Goal: Task Accomplishment & Management: Complete application form

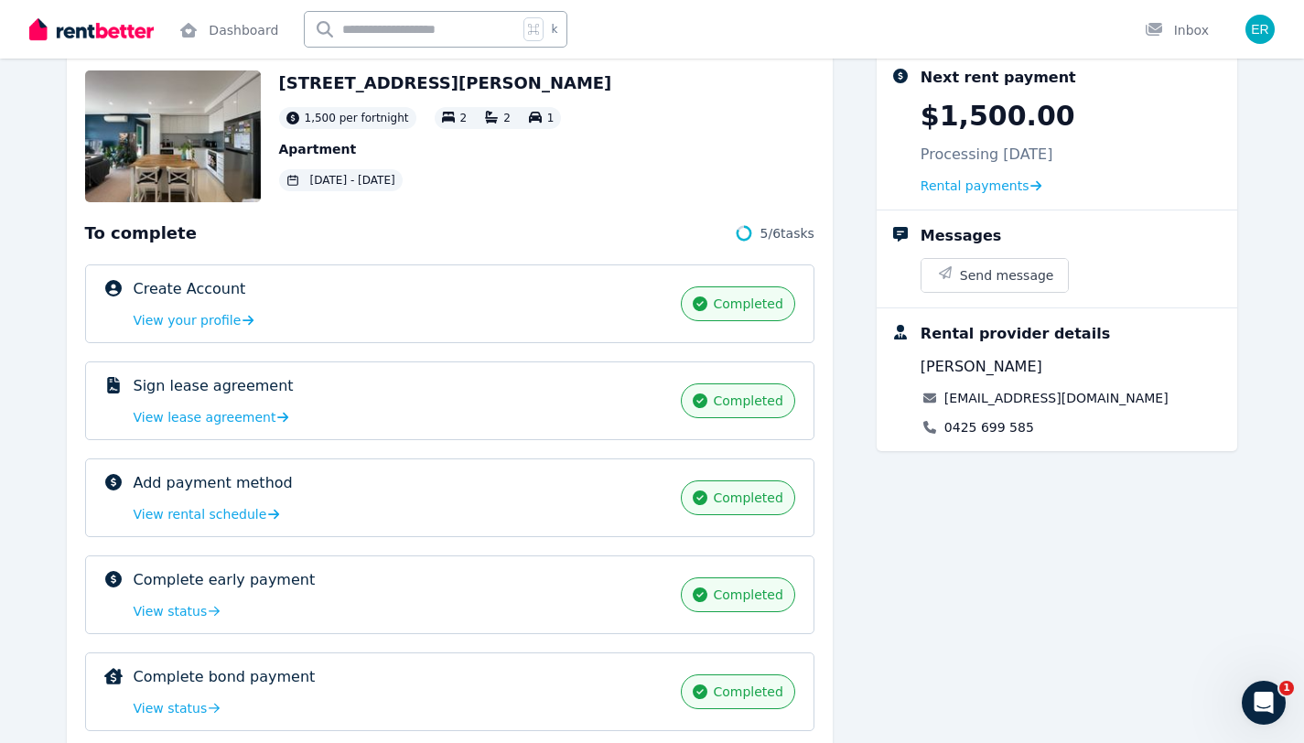
scroll to position [282, 0]
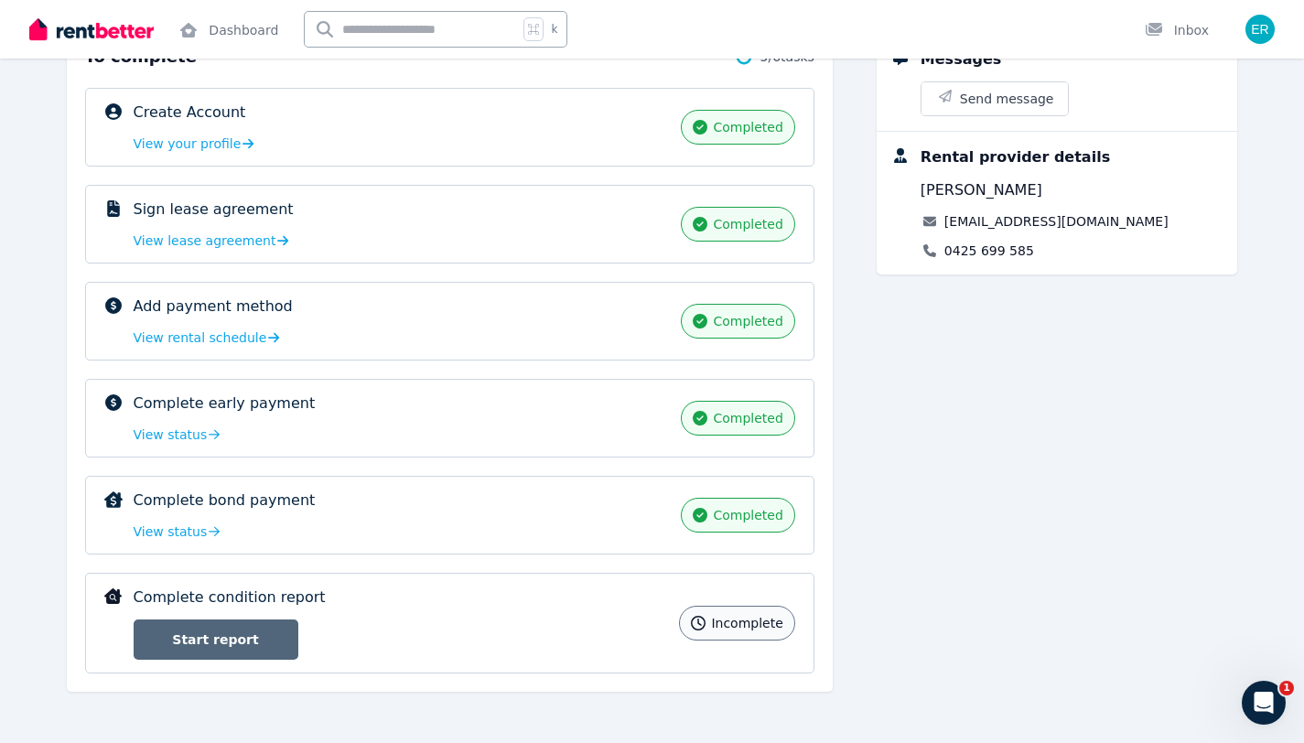
click at [231, 634] on link "Start report" at bounding box center [216, 639] width 165 height 40
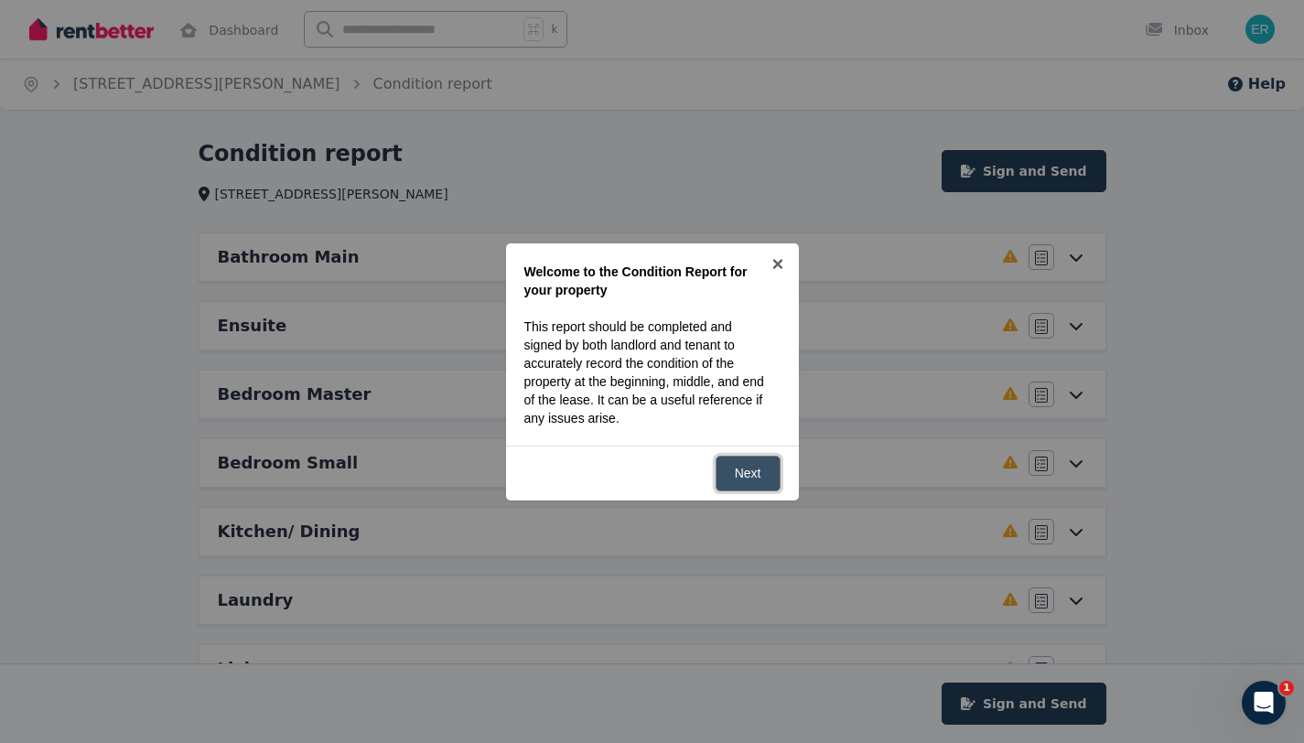
click at [744, 477] on link "Next" at bounding box center [747, 474] width 65 height 36
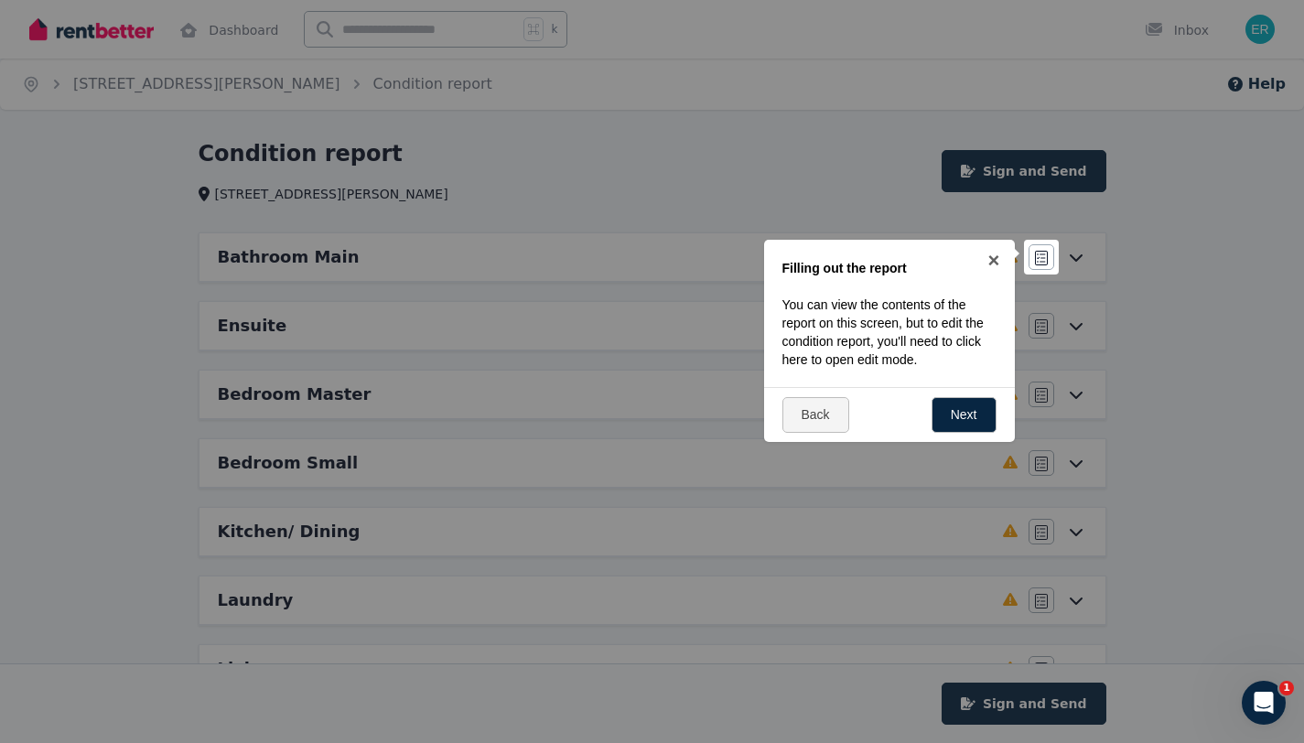
click at [1153, 510] on div at bounding box center [652, 371] width 1304 height 743
click at [950, 413] on link "Next" at bounding box center [963, 415] width 65 height 36
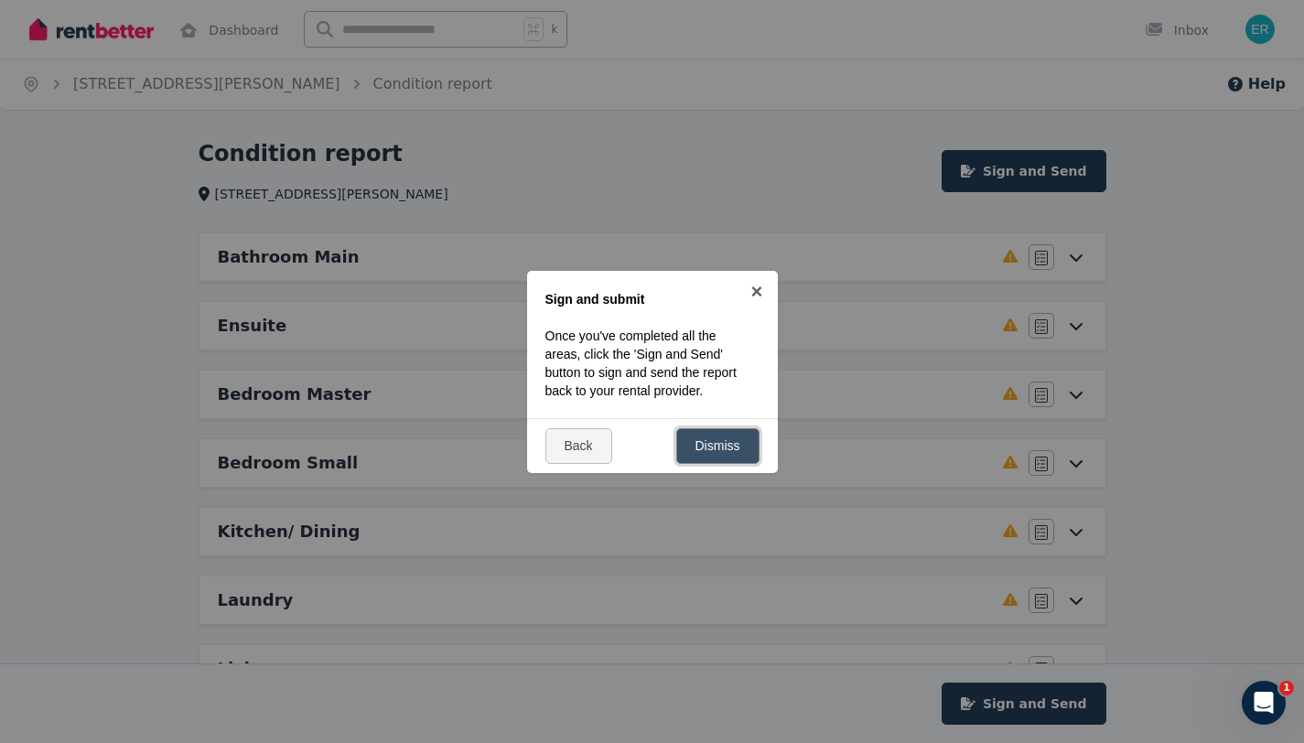
click at [681, 452] on link "Dismiss" at bounding box center [717, 446] width 83 height 36
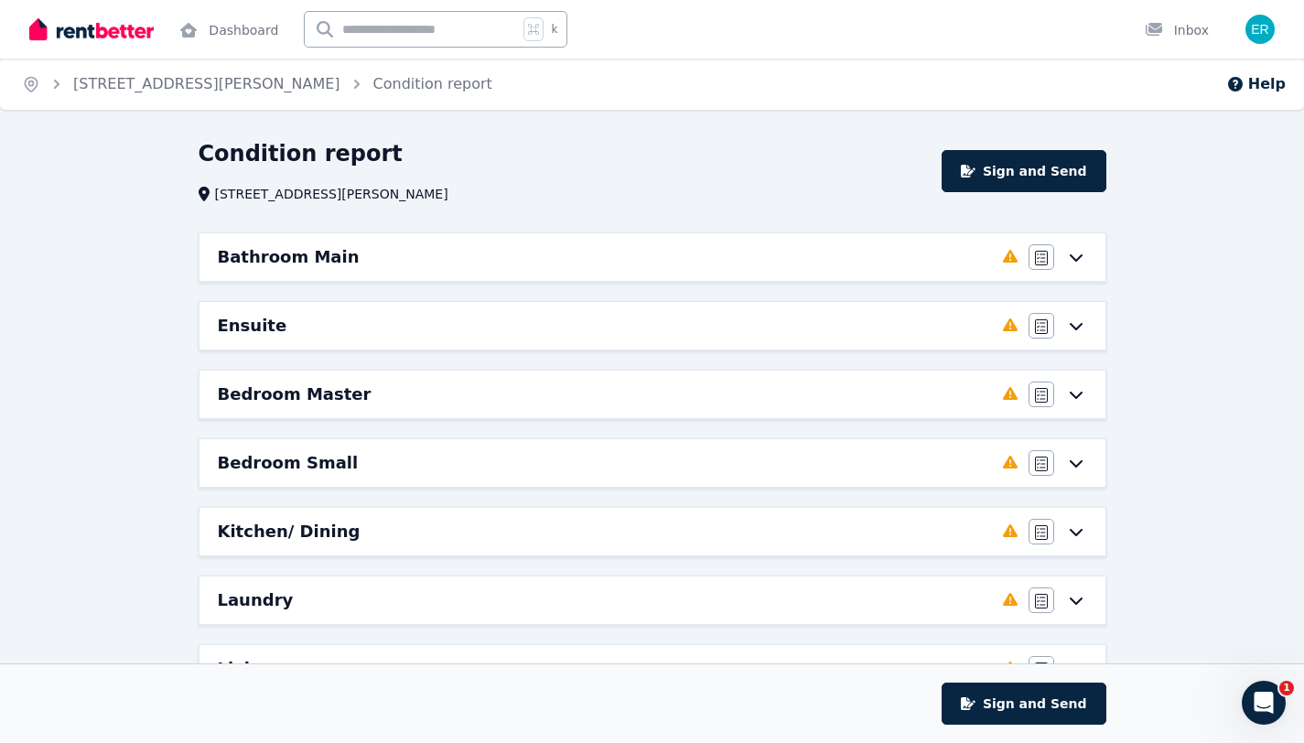
click at [1078, 254] on icon at bounding box center [1076, 257] width 22 height 15
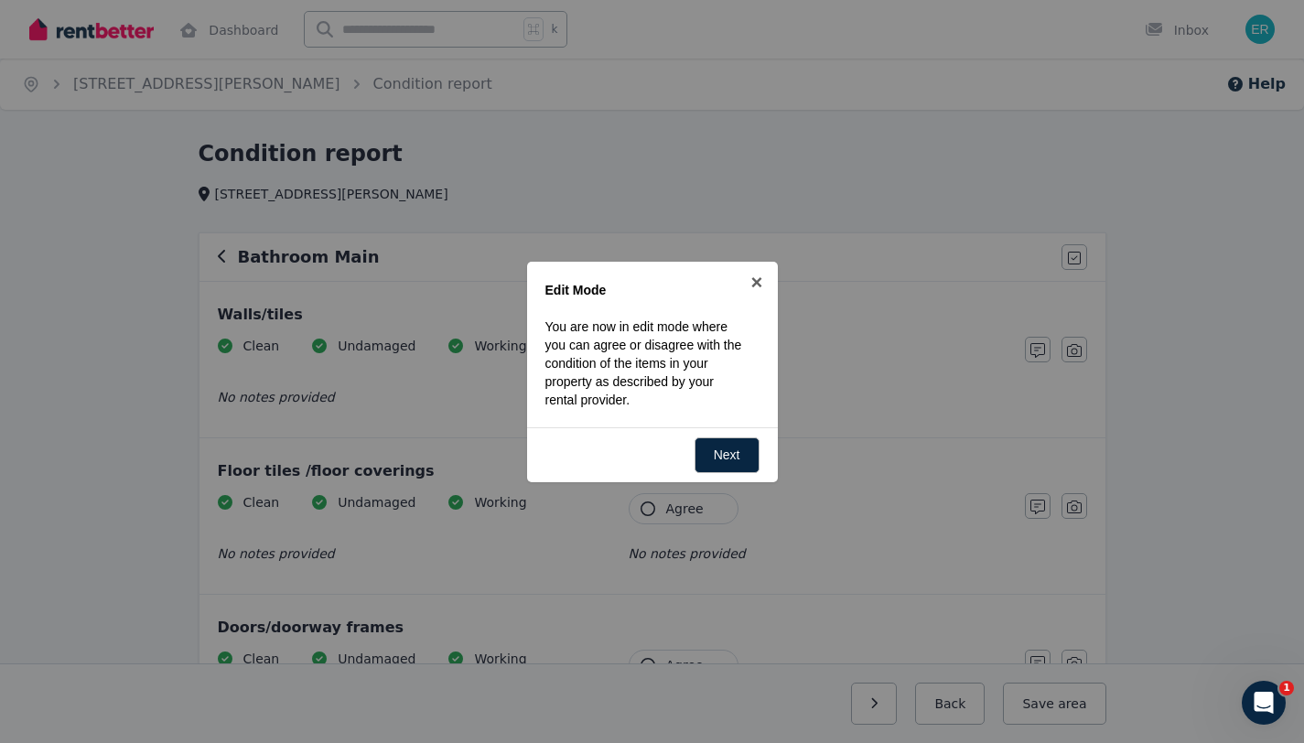
click at [761, 480] on div "Back Next" at bounding box center [652, 454] width 251 height 55
click at [720, 446] on link "Next" at bounding box center [726, 455] width 65 height 36
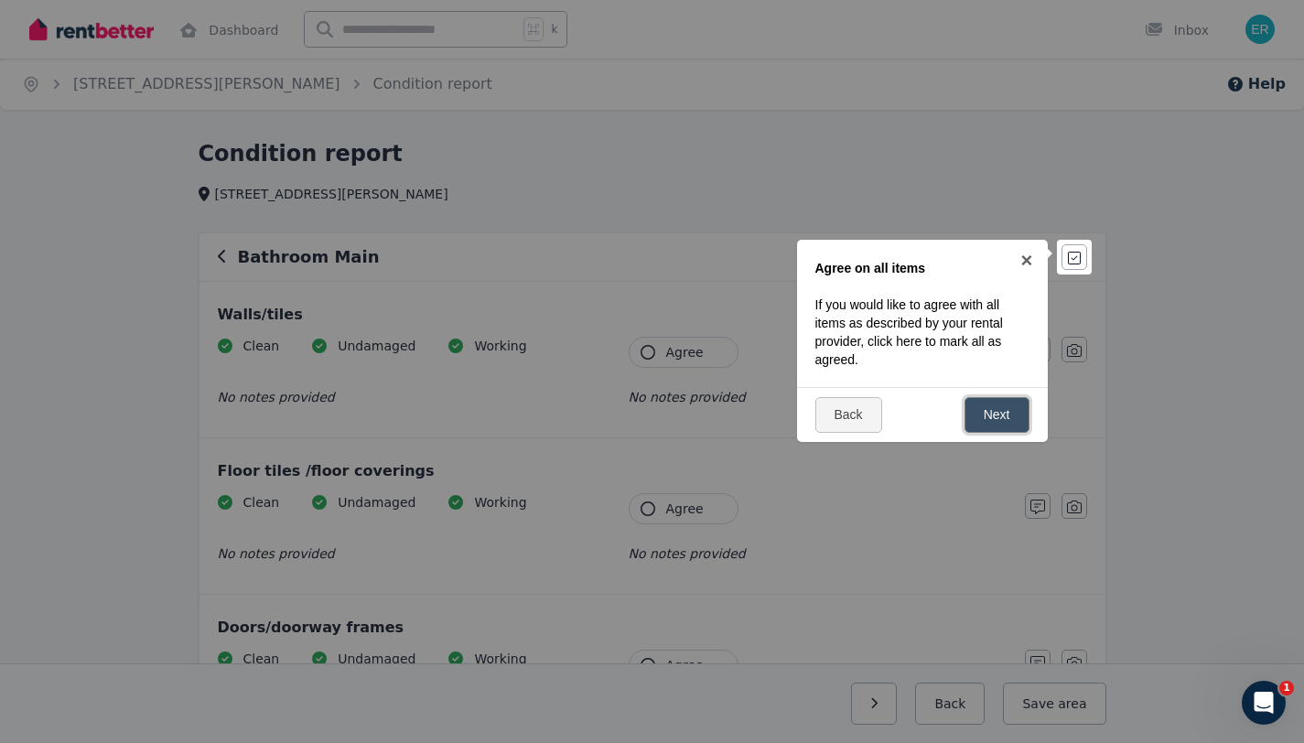
click at [984, 408] on link "Next" at bounding box center [996, 415] width 65 height 36
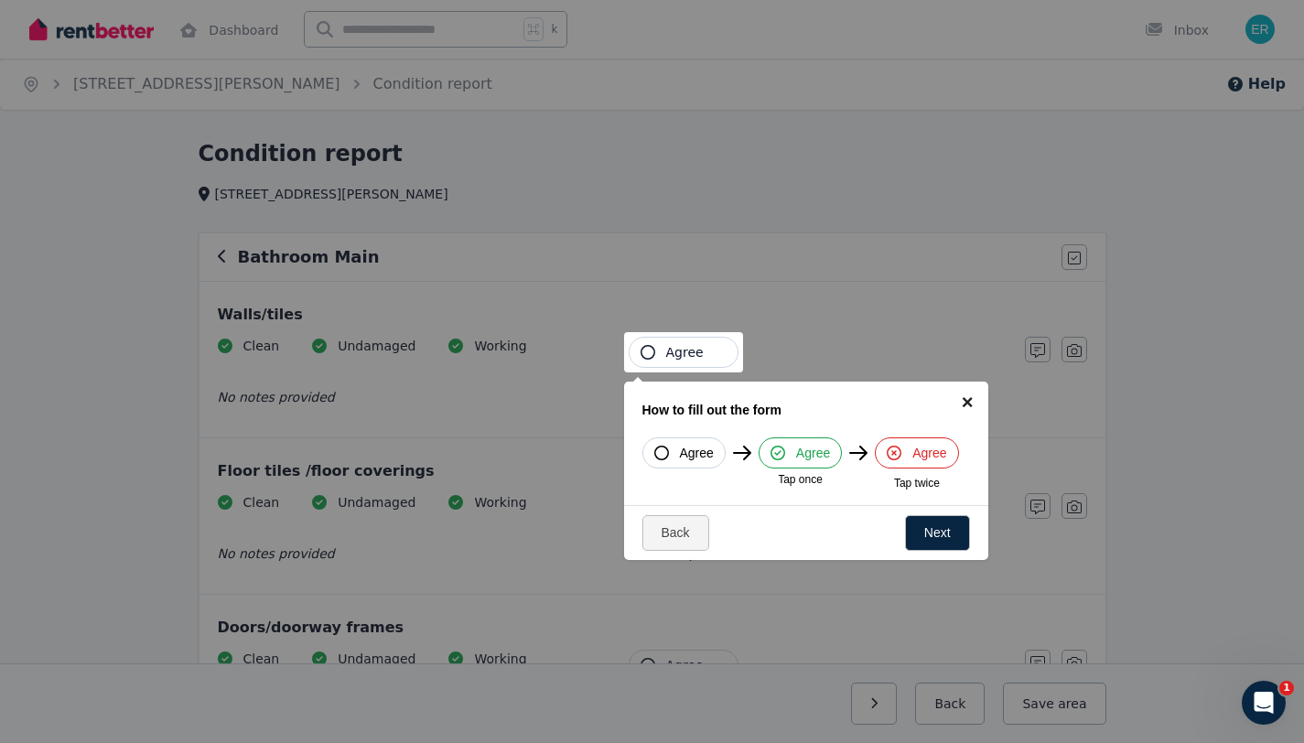
click at [954, 396] on link "×" at bounding box center [967, 401] width 41 height 41
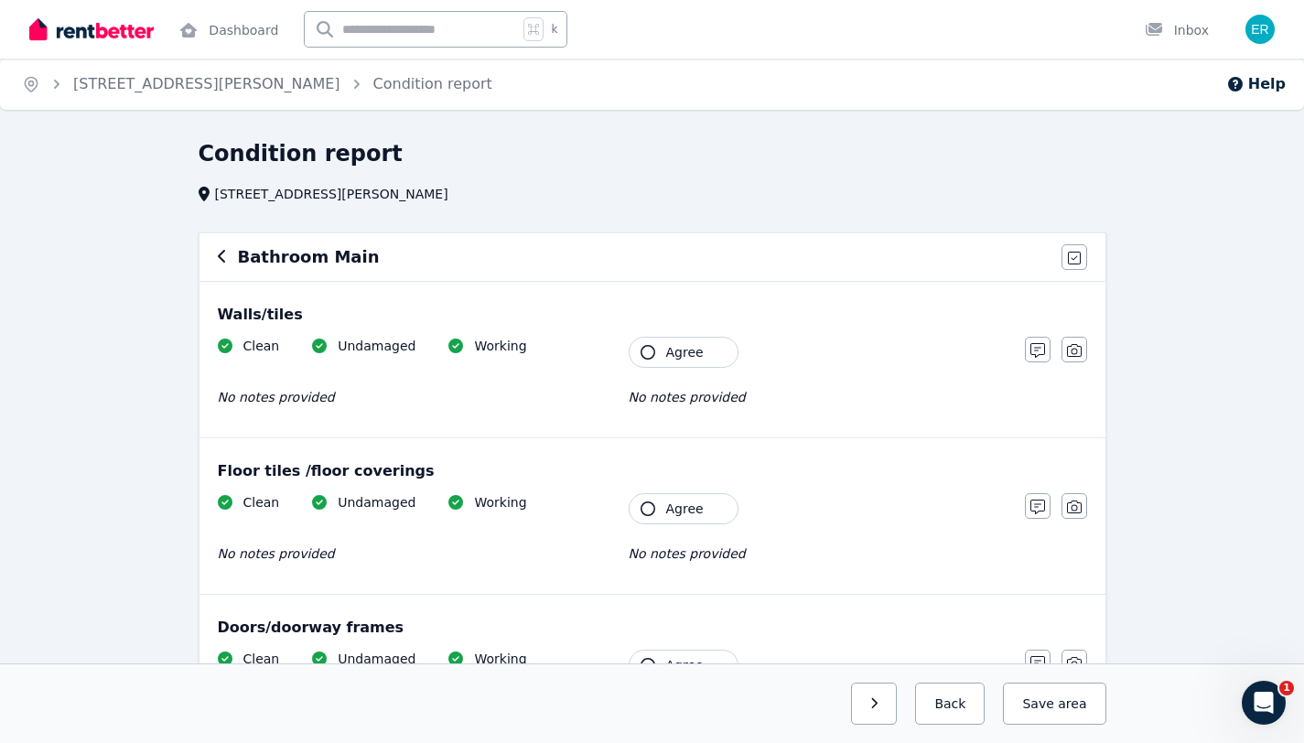
click at [690, 359] on span "Agree" at bounding box center [685, 352] width 38 height 18
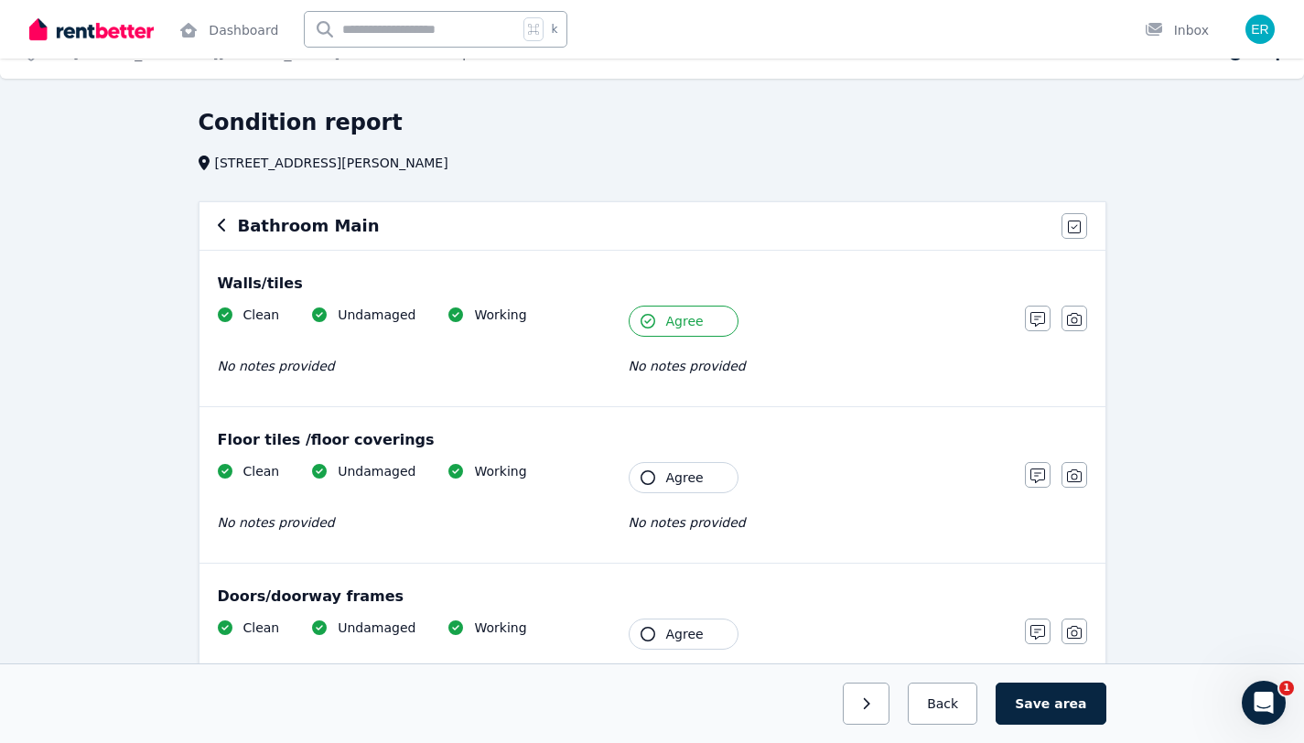
scroll to position [115, 0]
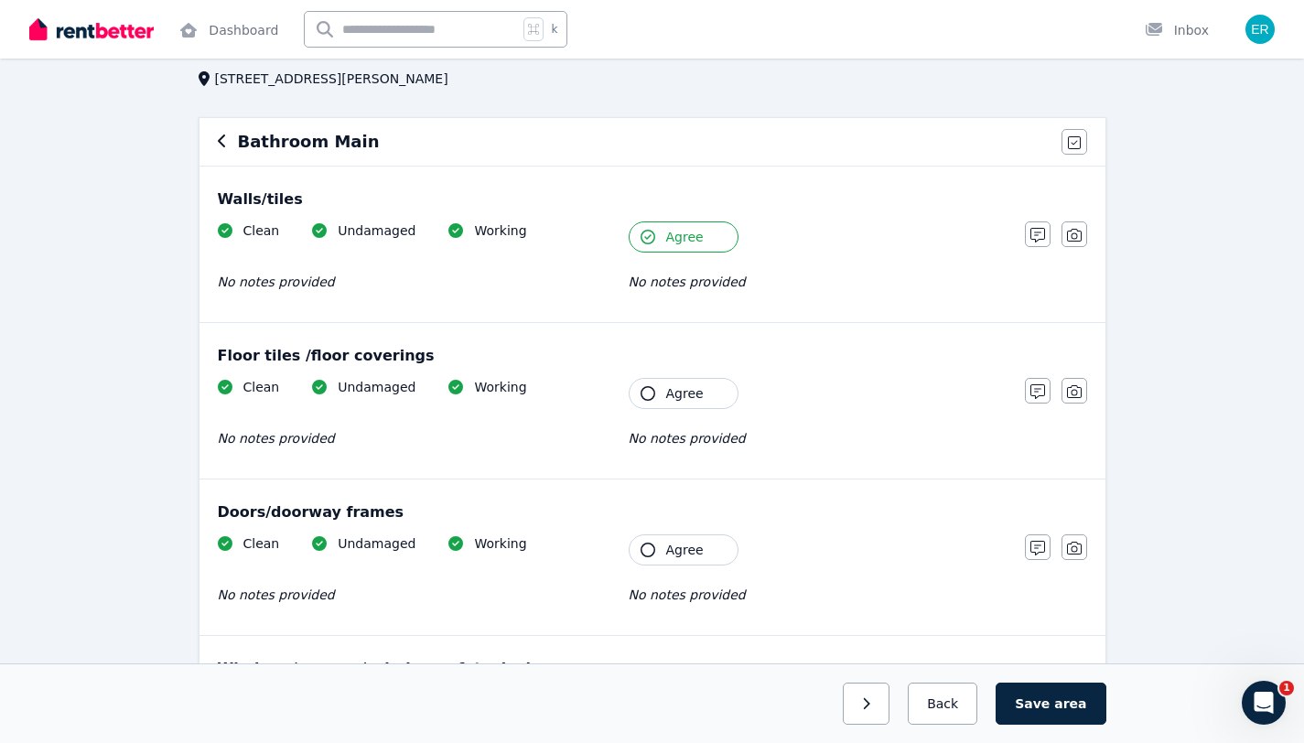
click at [713, 441] on span "No notes provided" at bounding box center [686, 438] width 117 height 15
click at [674, 398] on span "Agree" at bounding box center [685, 393] width 38 height 18
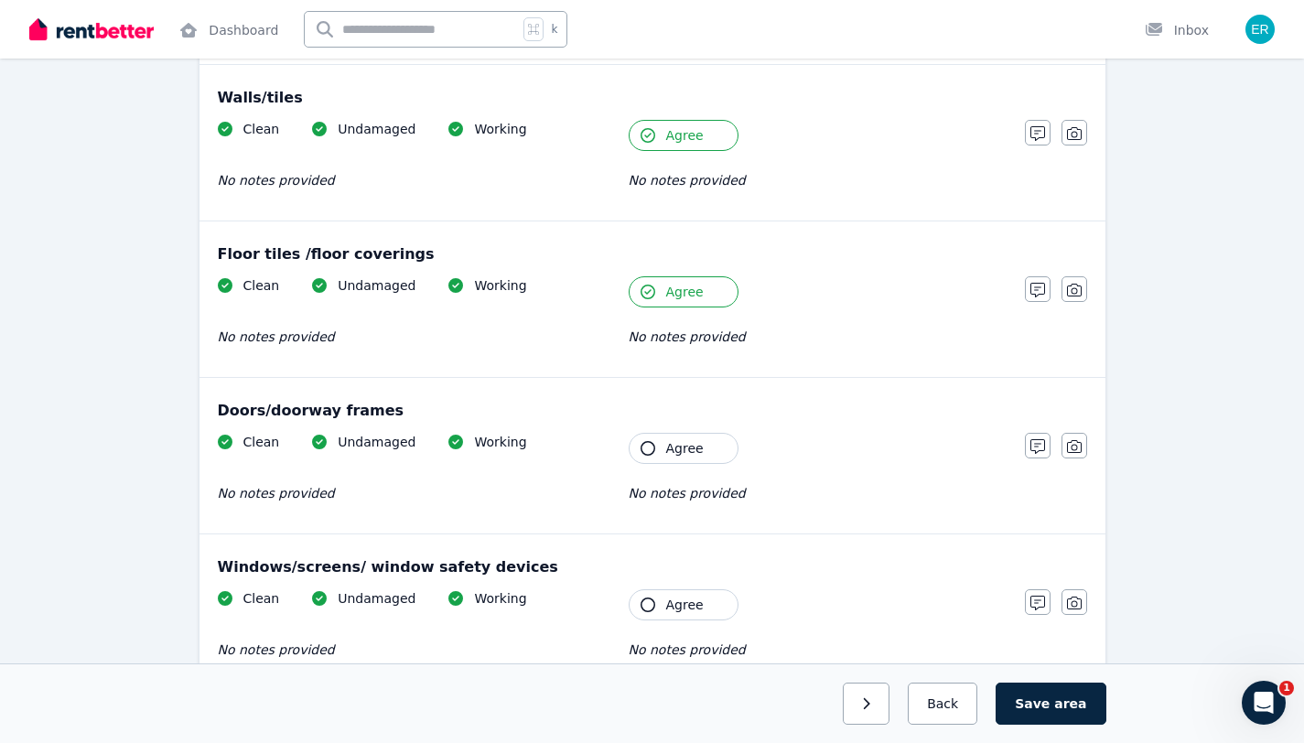
scroll to position [220, 0]
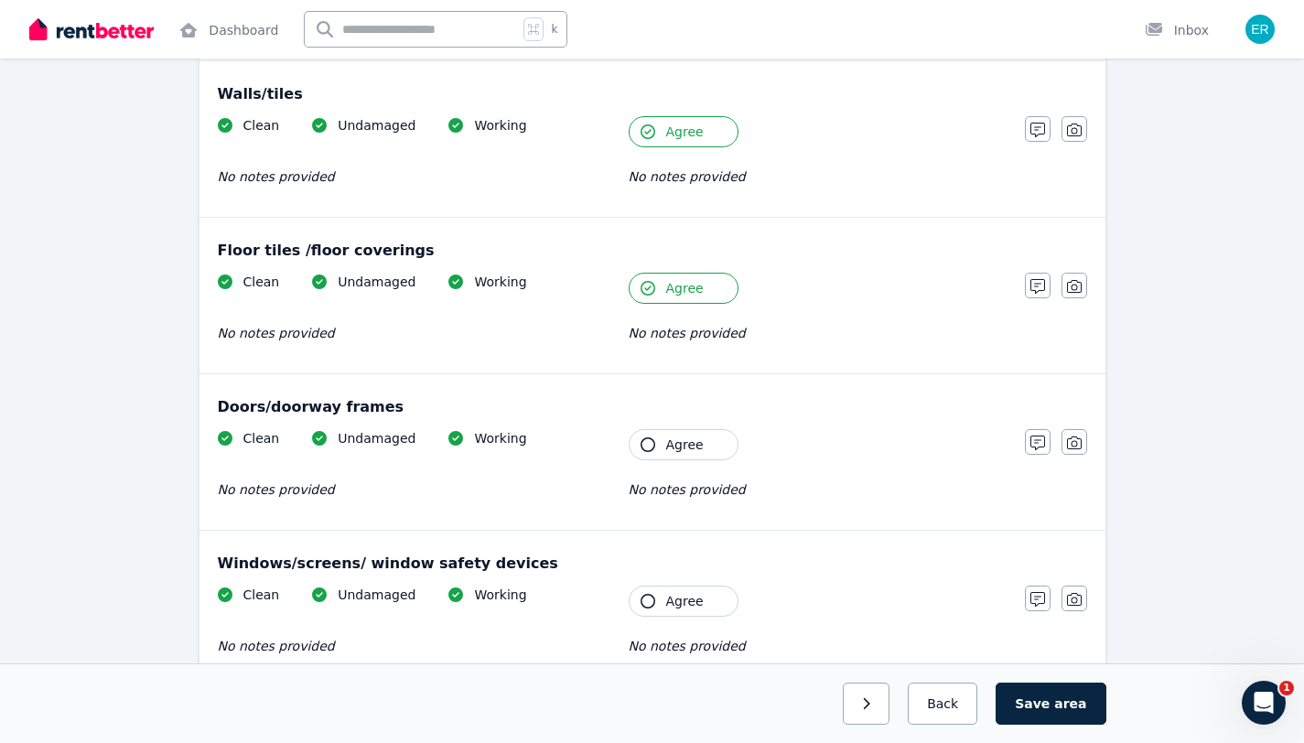
click at [689, 437] on span "Agree" at bounding box center [685, 444] width 38 height 18
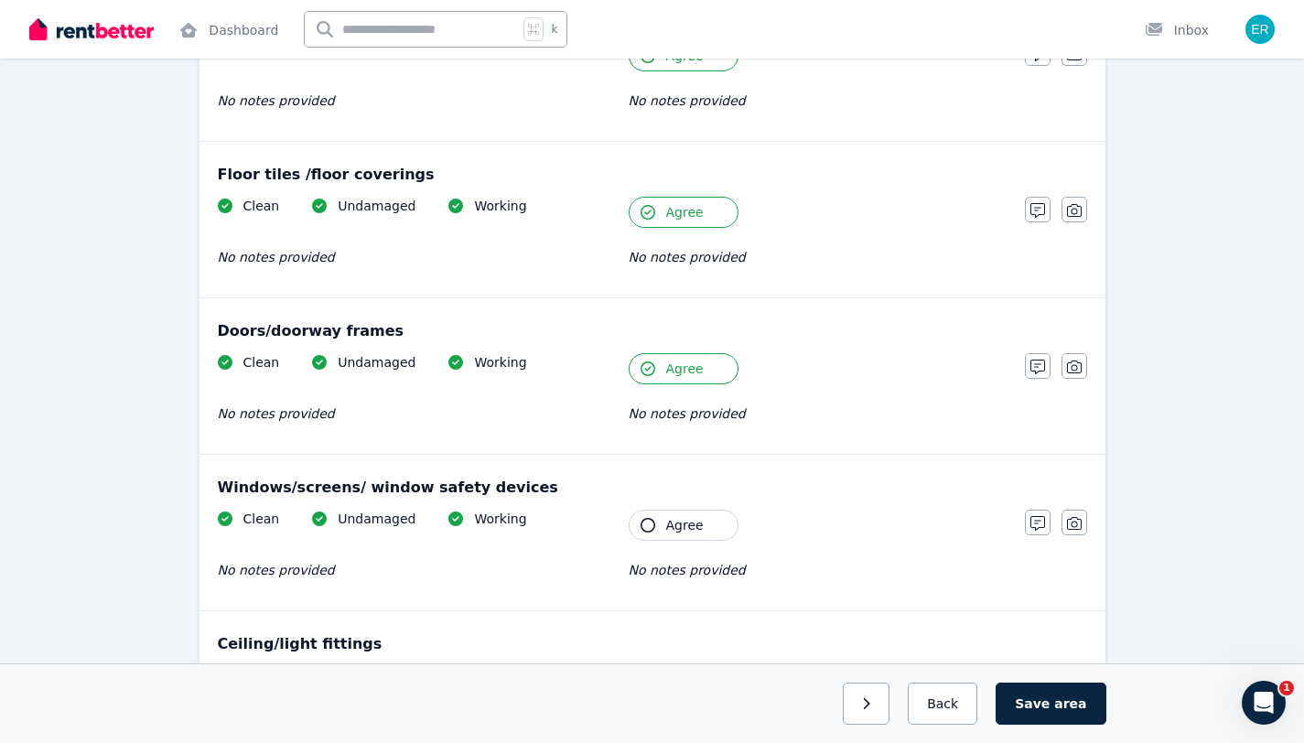
scroll to position [310, 0]
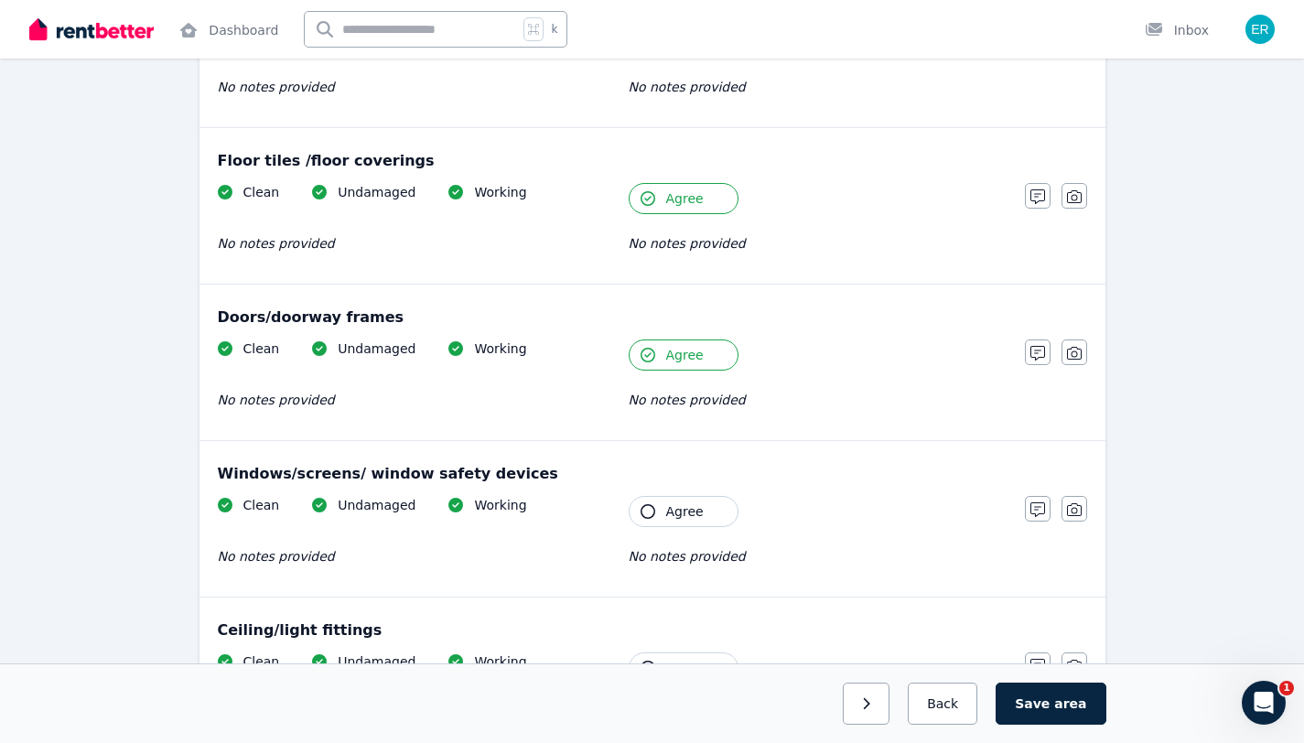
click at [684, 508] on span "Agree" at bounding box center [685, 511] width 38 height 18
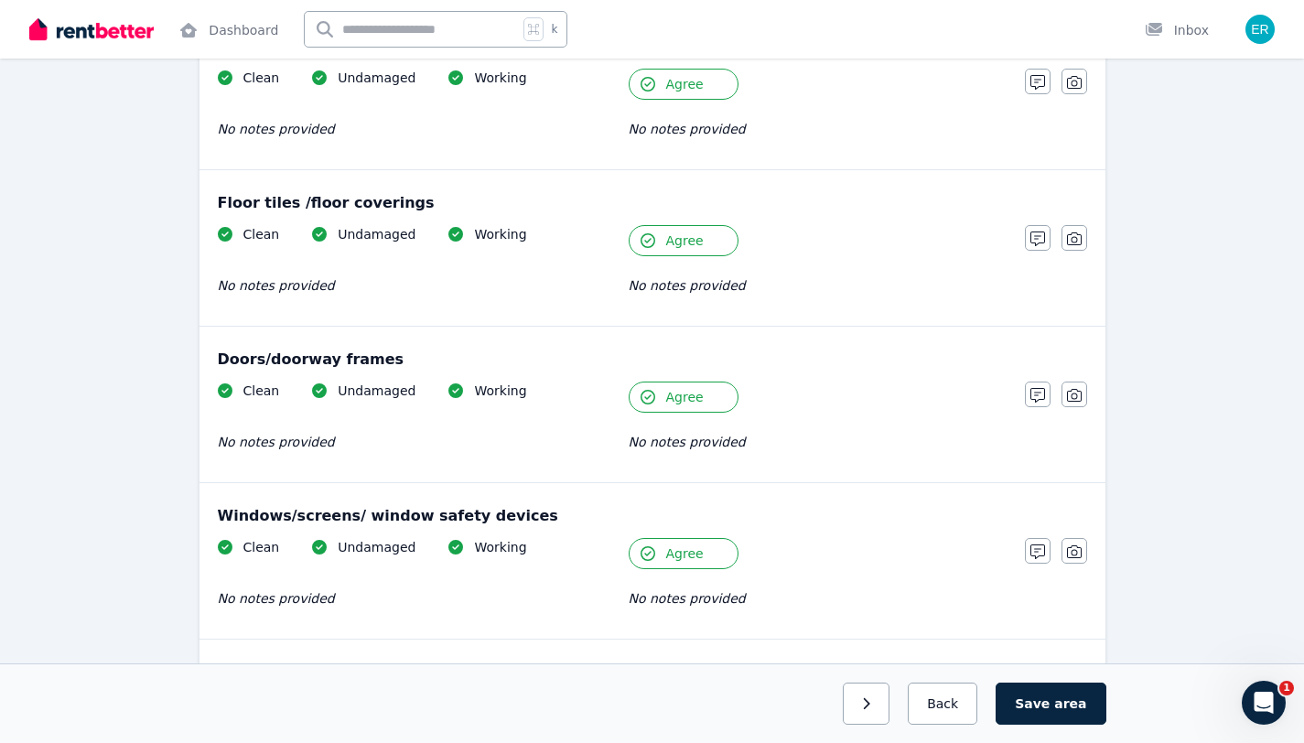
scroll to position [332, 0]
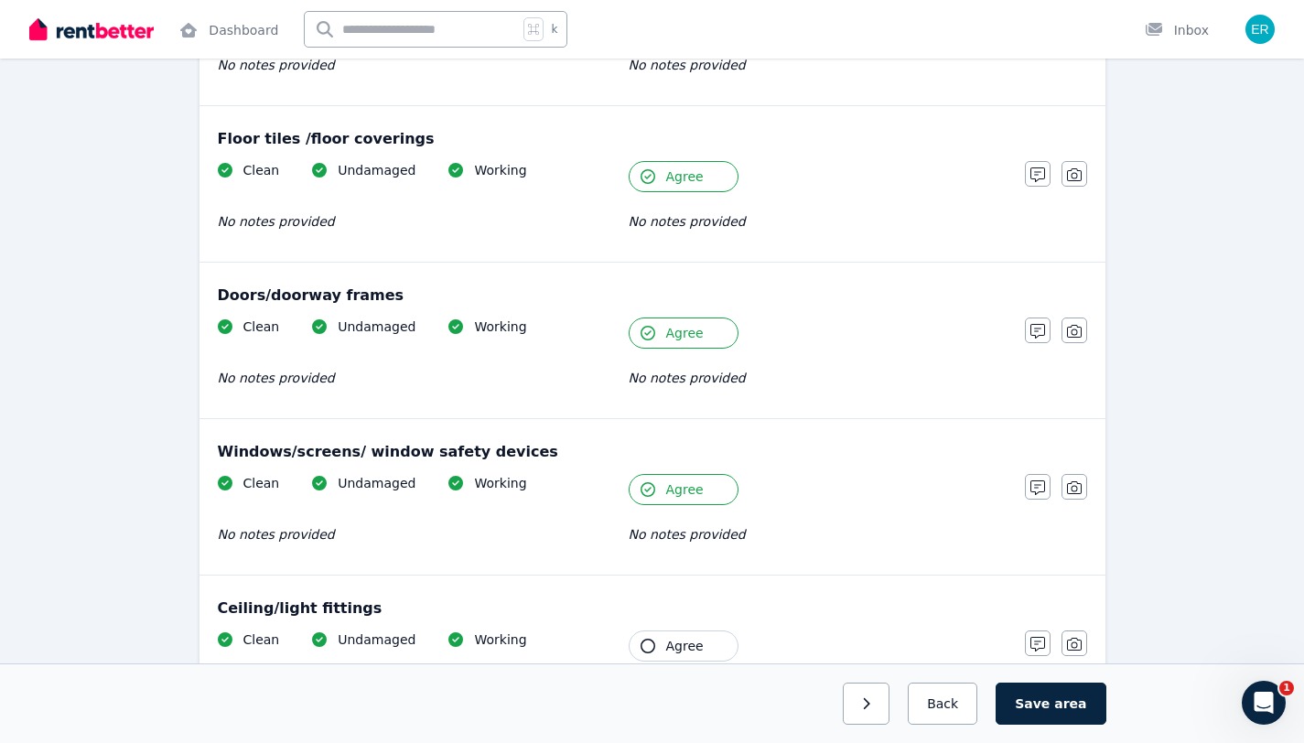
click at [868, 311] on div "Doors/doorway frames Clean Undamaged Working No notes provided Tenant Agree No …" at bounding box center [652, 341] width 906 height 156
click at [868, 310] on div "Doors/doorway frames Clean Undamaged Working No notes provided Tenant Agree No …" at bounding box center [652, 341] width 906 height 156
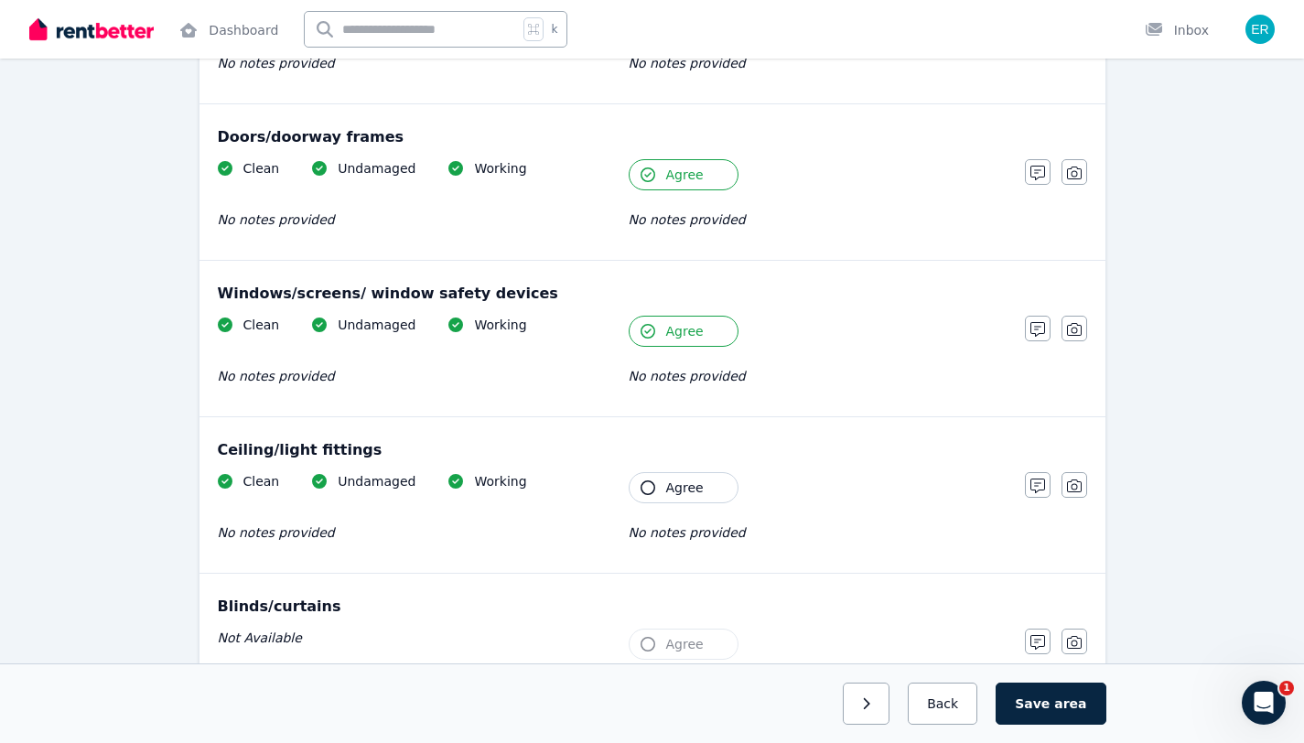
scroll to position [511, 0]
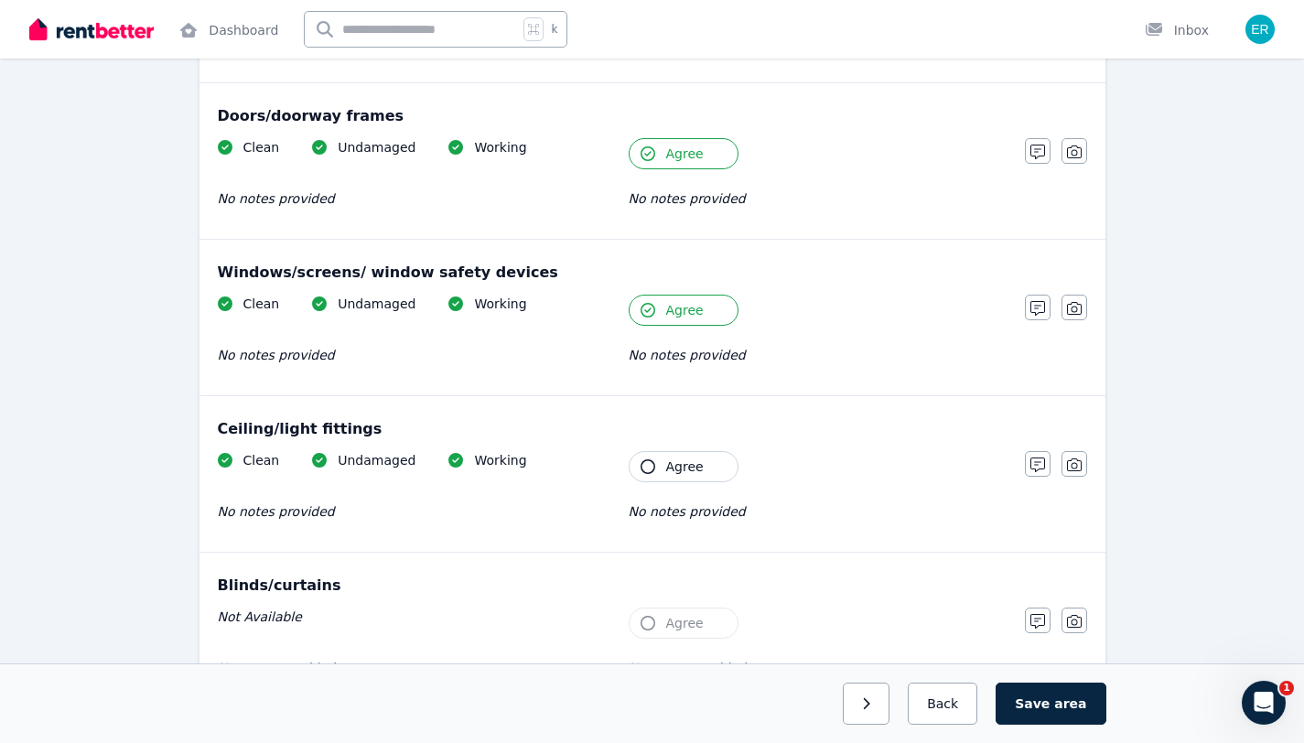
click at [720, 471] on button "Agree" at bounding box center [683, 466] width 110 height 31
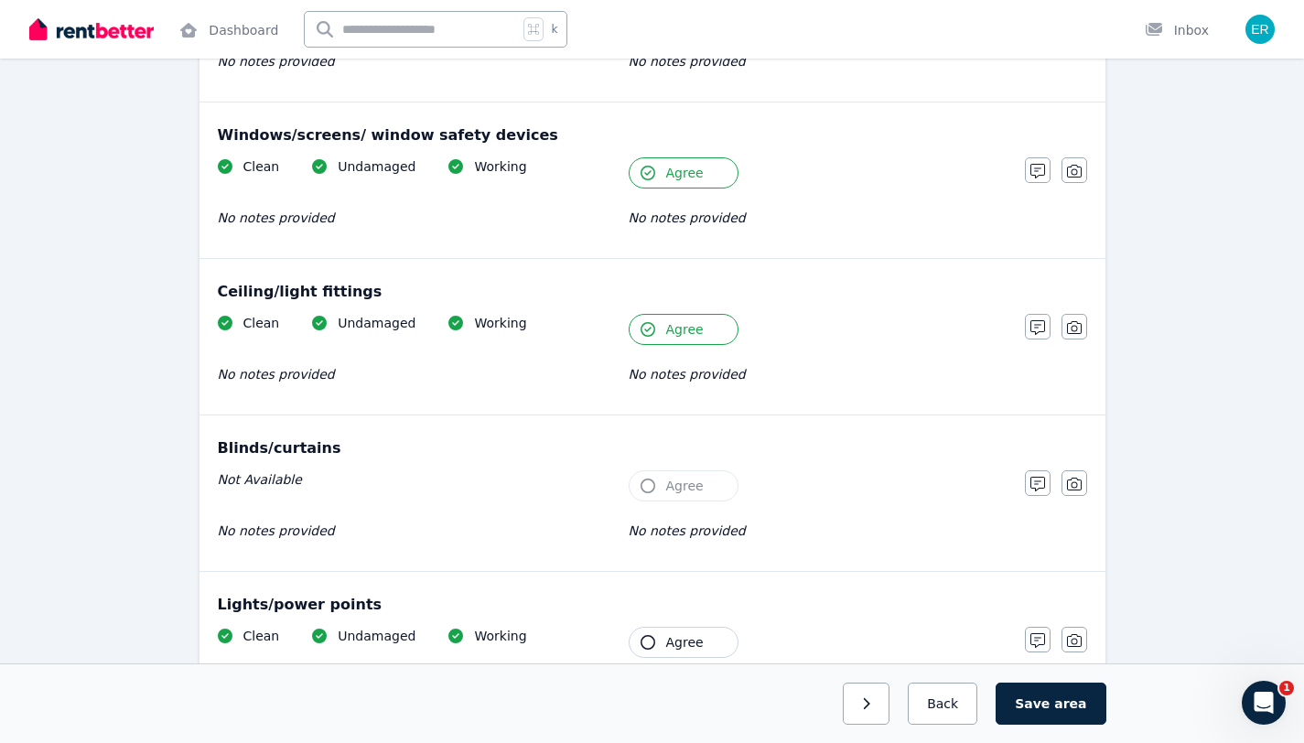
scroll to position [758, 0]
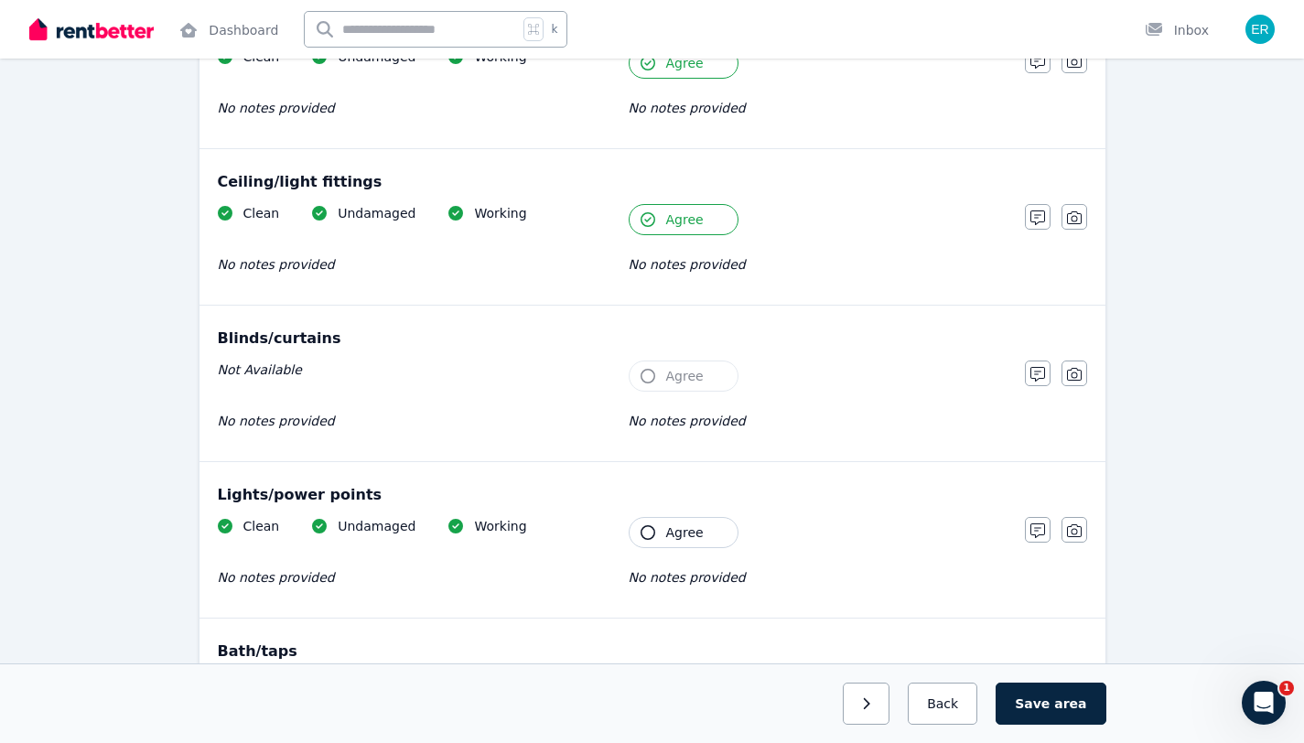
click at [700, 372] on button "Agree" at bounding box center [683, 375] width 110 height 31
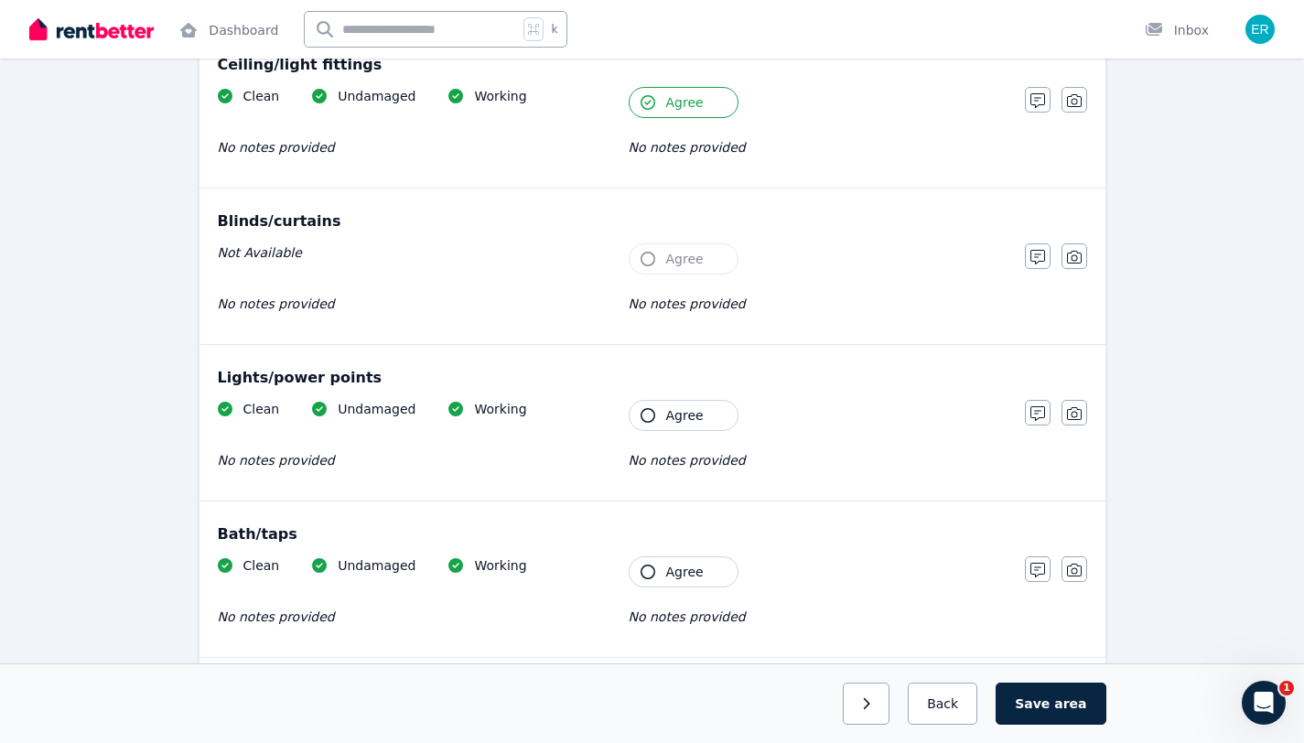
scroll to position [1011, 0]
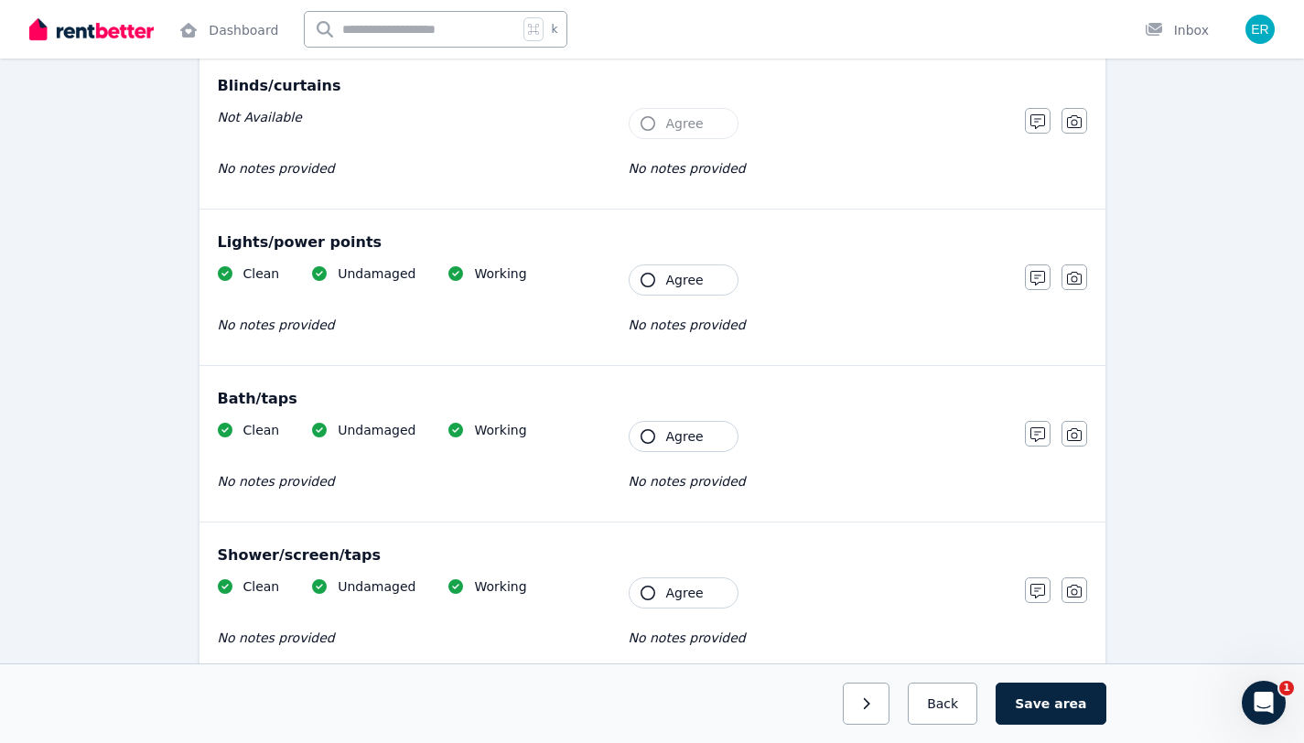
click at [652, 281] on icon "button" at bounding box center [647, 280] width 15 height 15
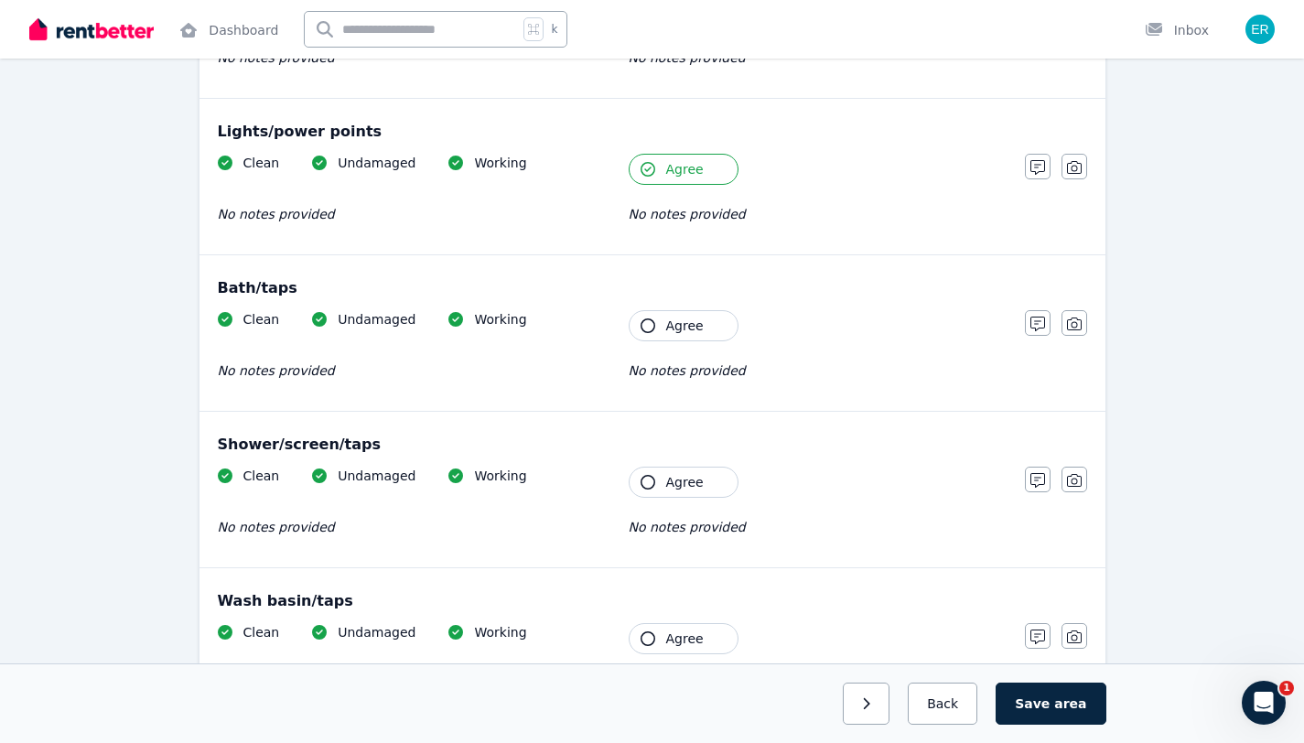
scroll to position [1125, 0]
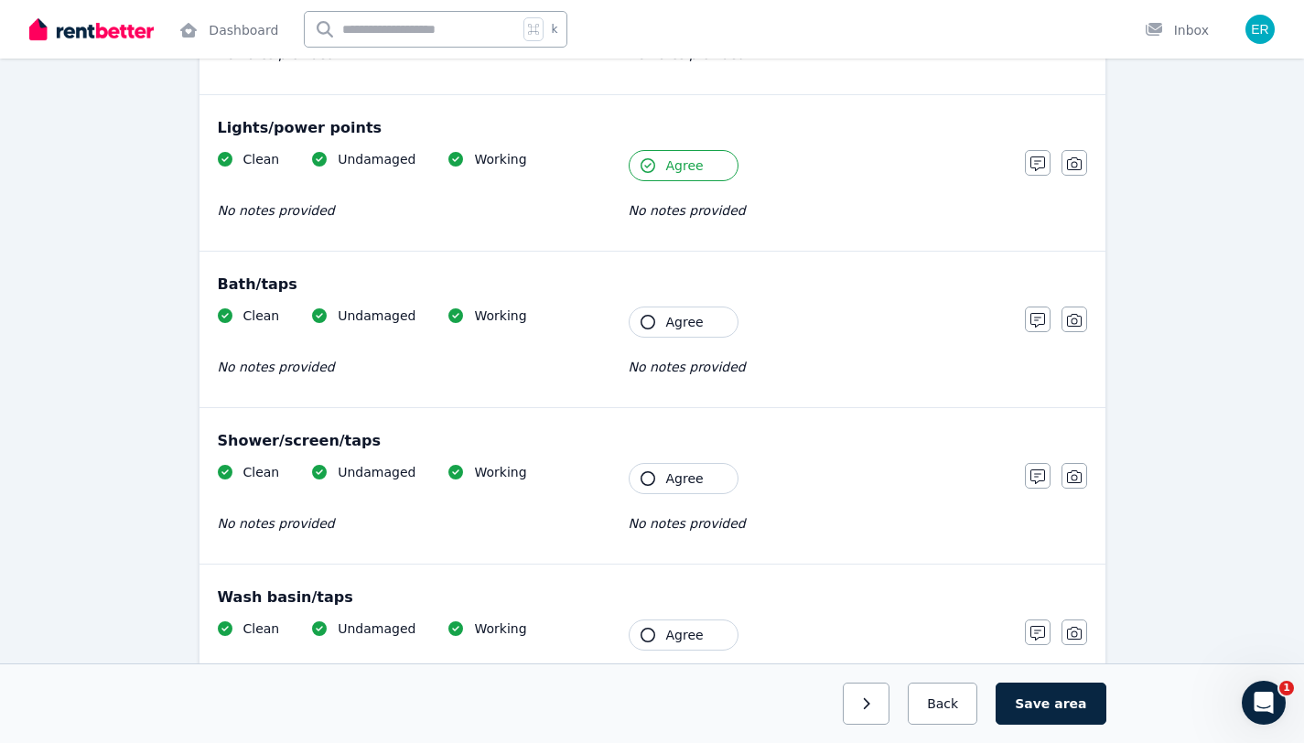
click at [690, 330] on span "Agree" at bounding box center [685, 322] width 38 height 18
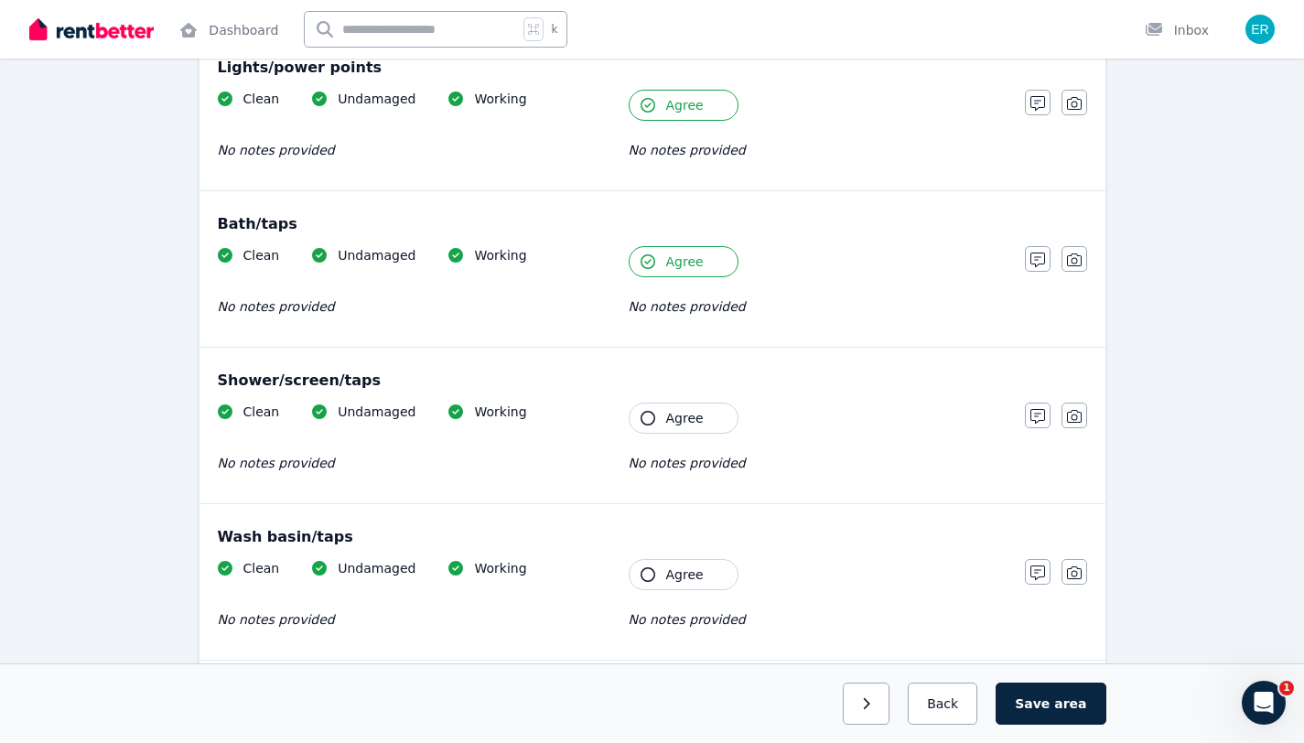
scroll to position [1272, 0]
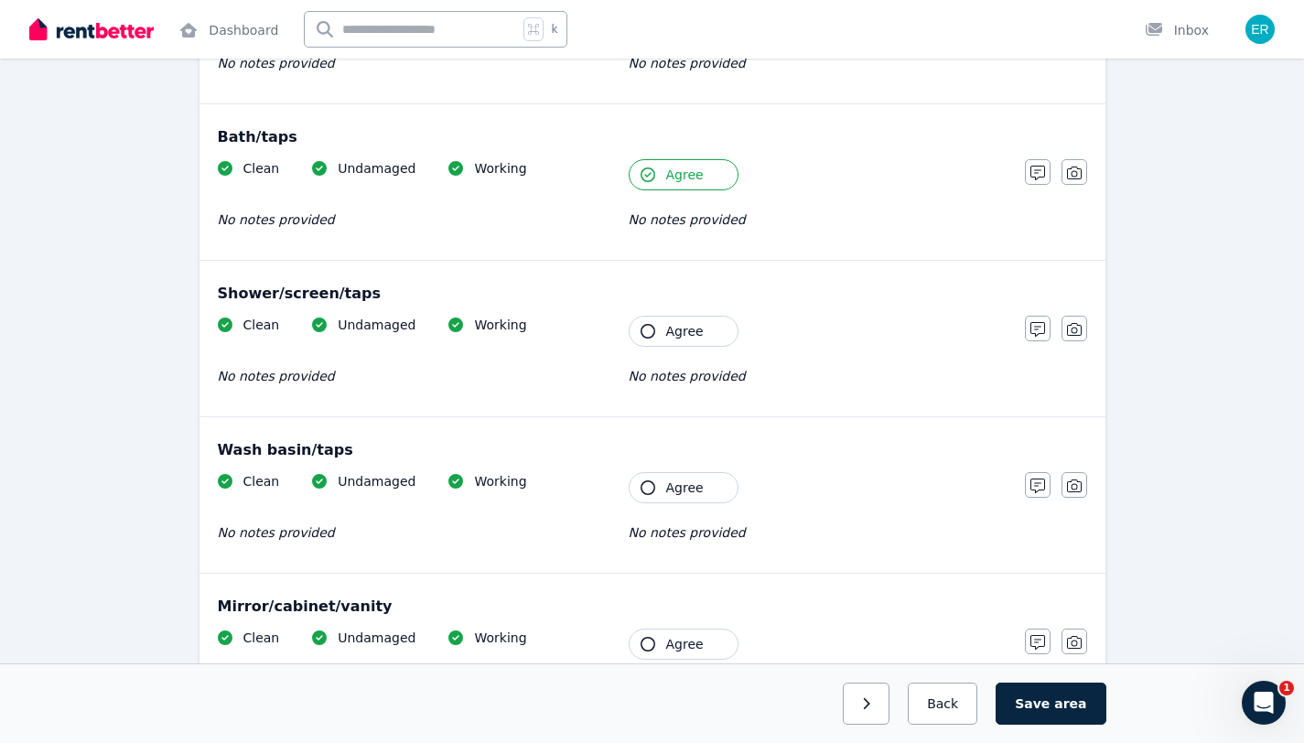
click at [637, 324] on button "Agree" at bounding box center [683, 331] width 110 height 31
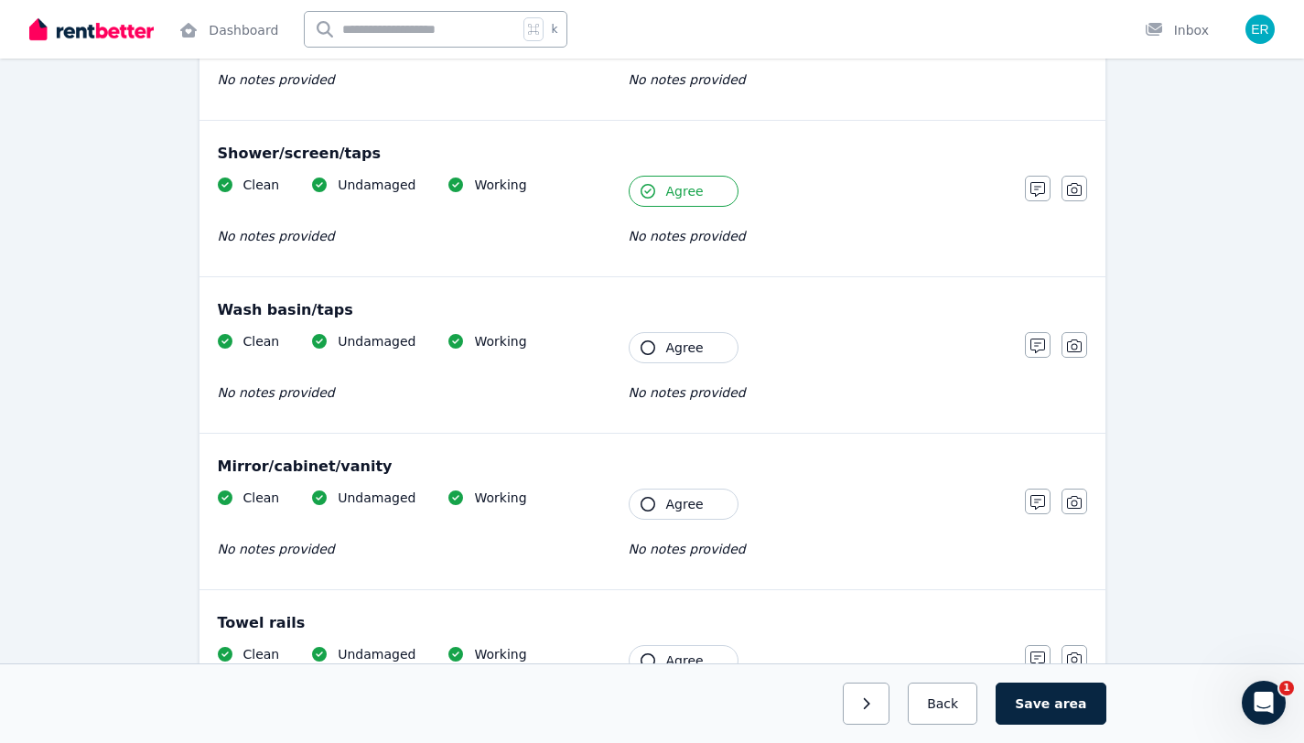
scroll to position [1428, 0]
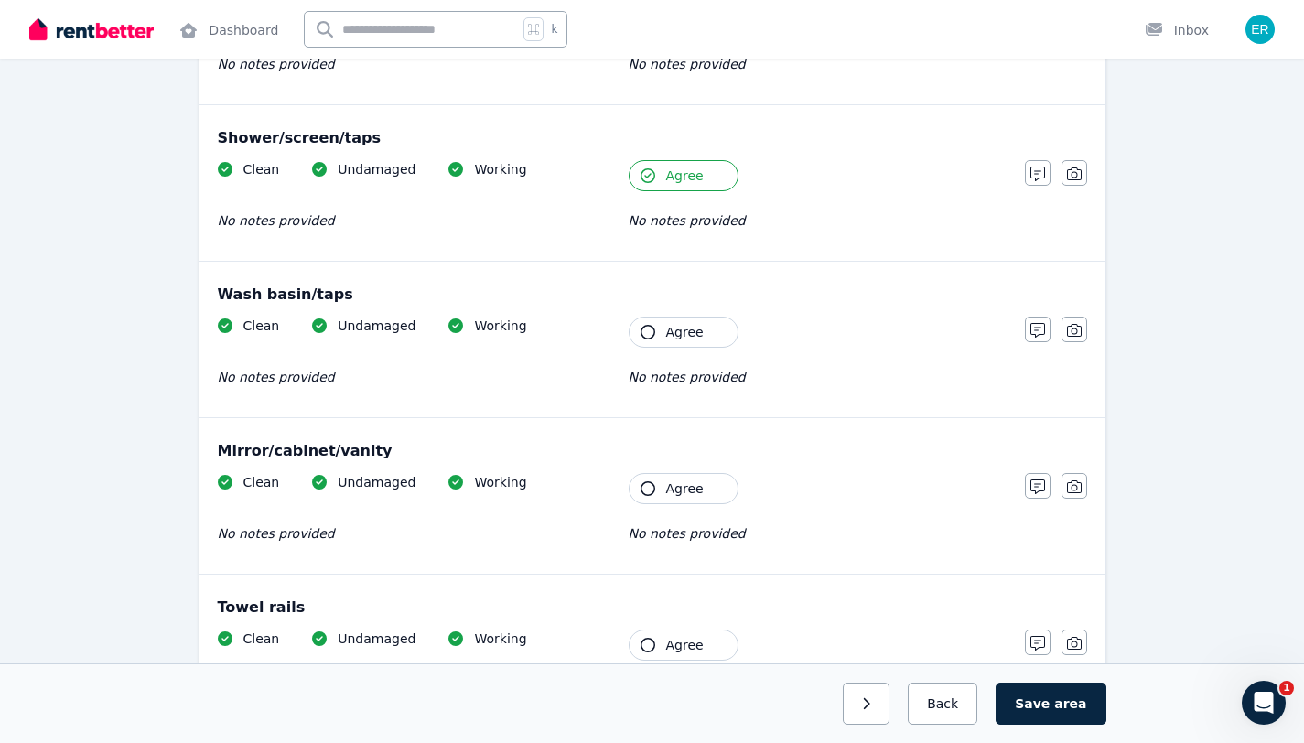
click at [702, 336] on button "Agree" at bounding box center [683, 332] width 110 height 31
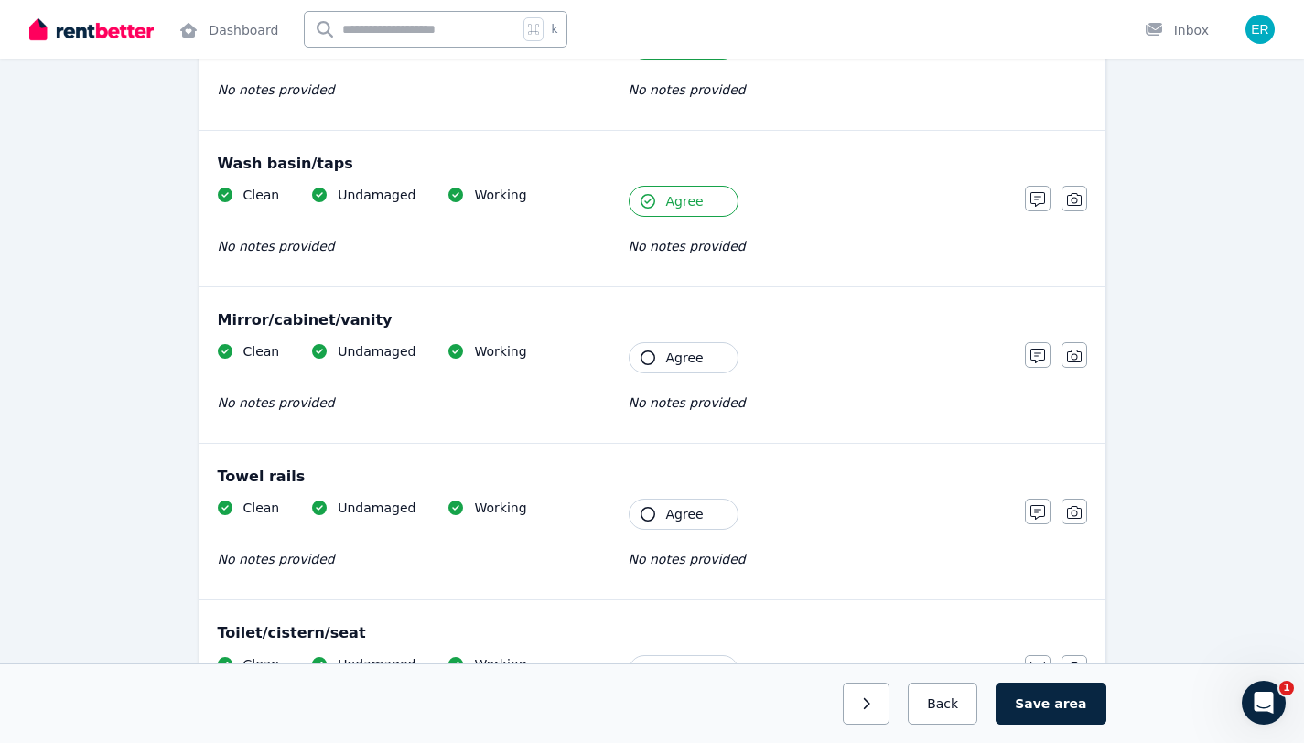
scroll to position [1565, 0]
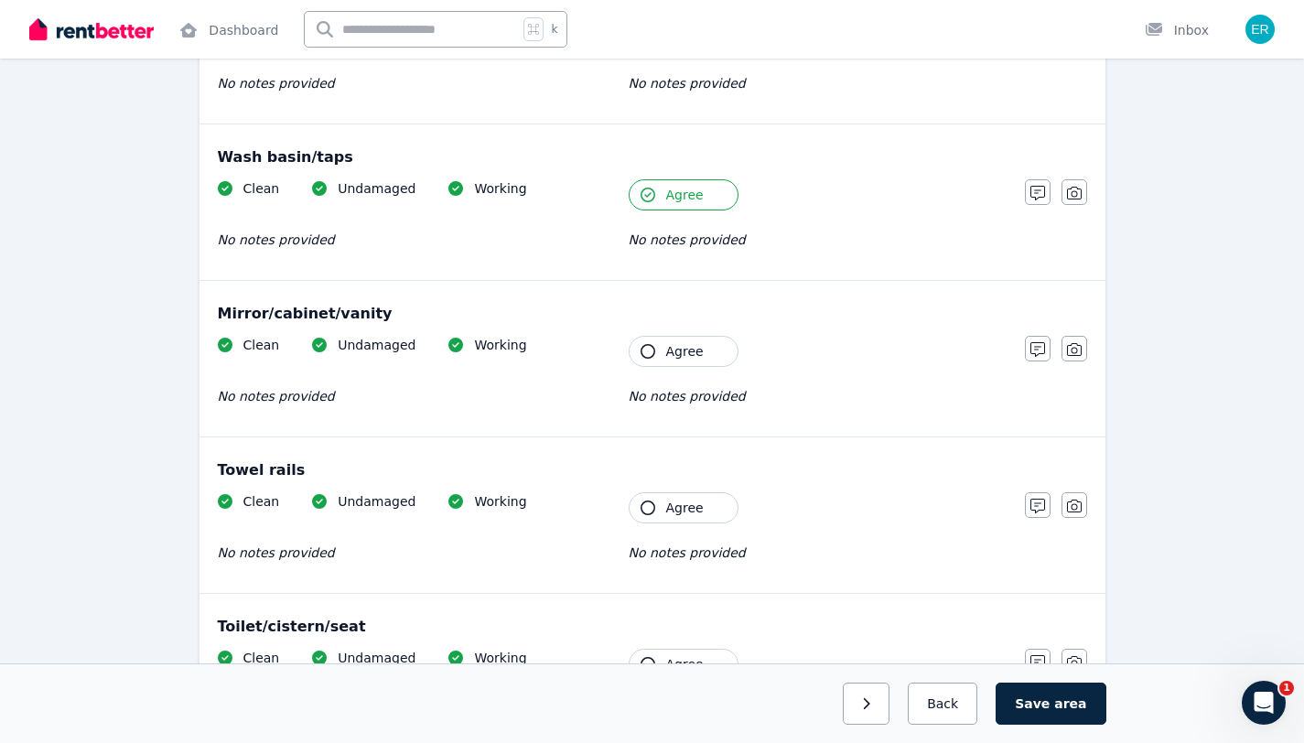
click at [668, 355] on span "Agree" at bounding box center [685, 351] width 38 height 18
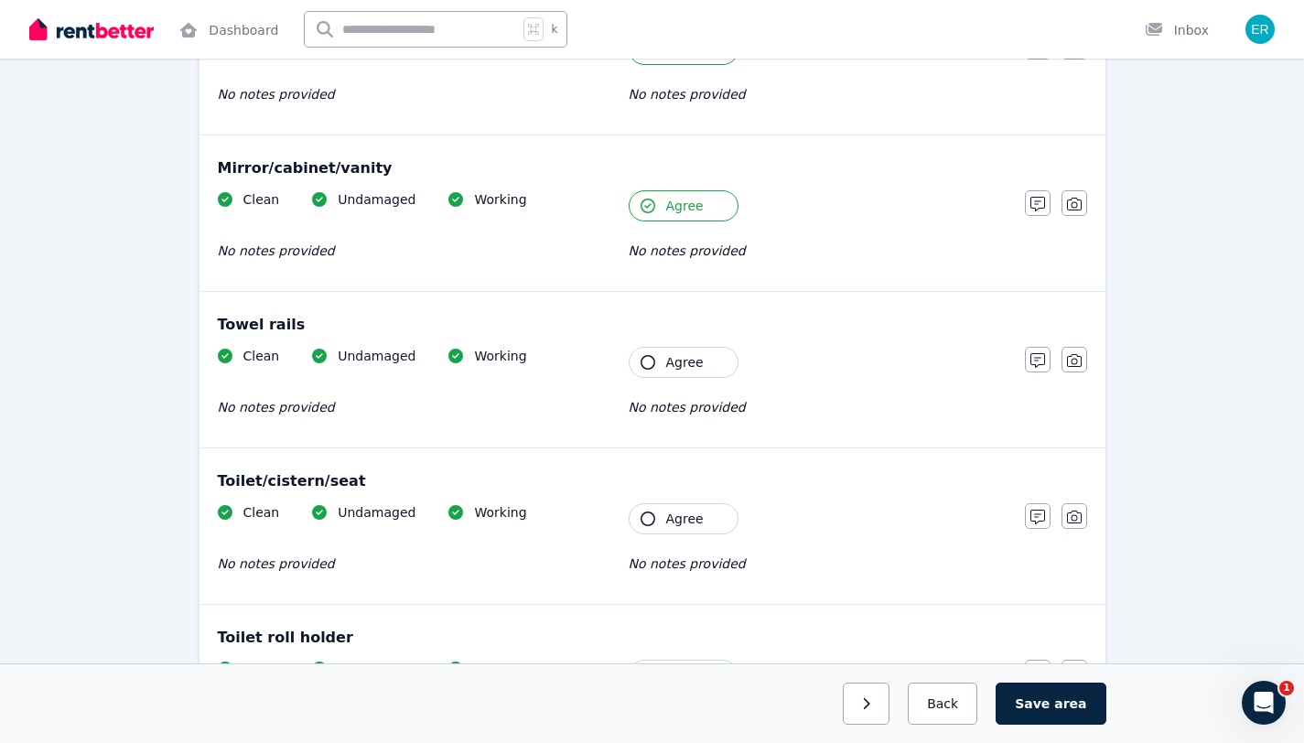
scroll to position [1723, 0]
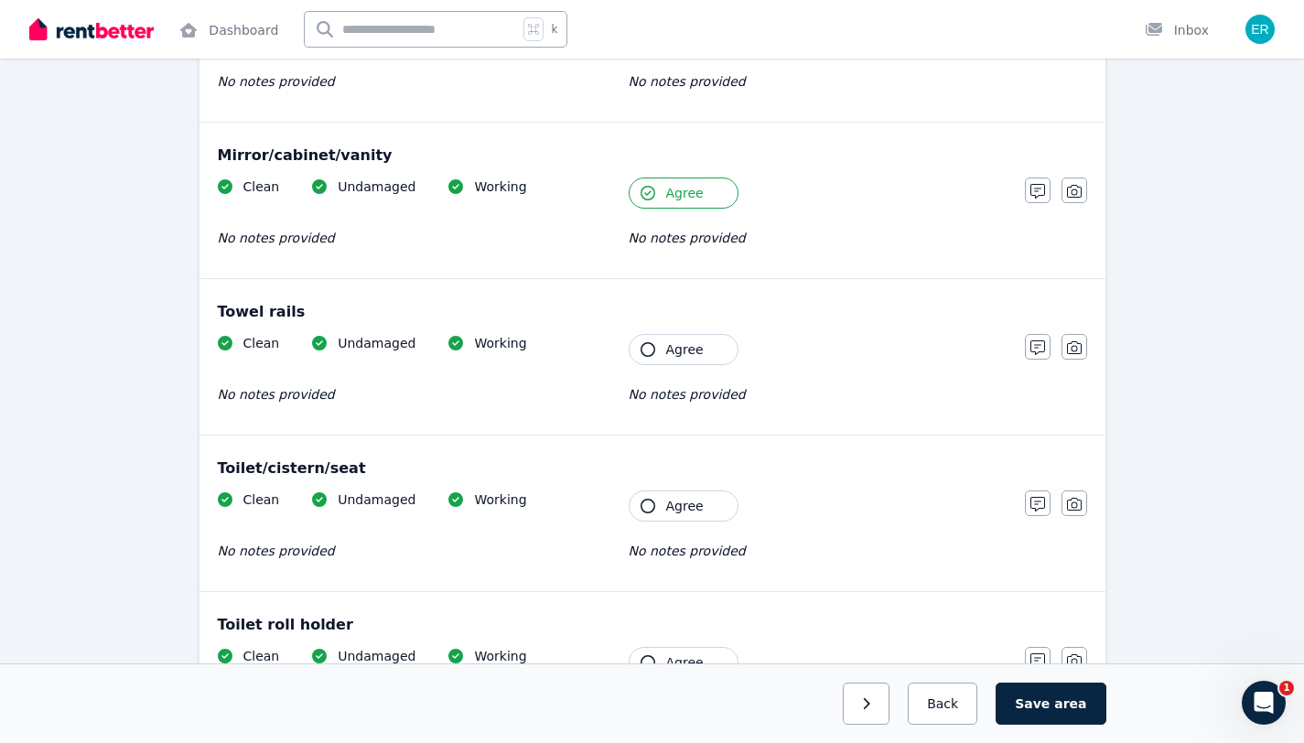
click at [668, 355] on span "Agree" at bounding box center [685, 349] width 38 height 18
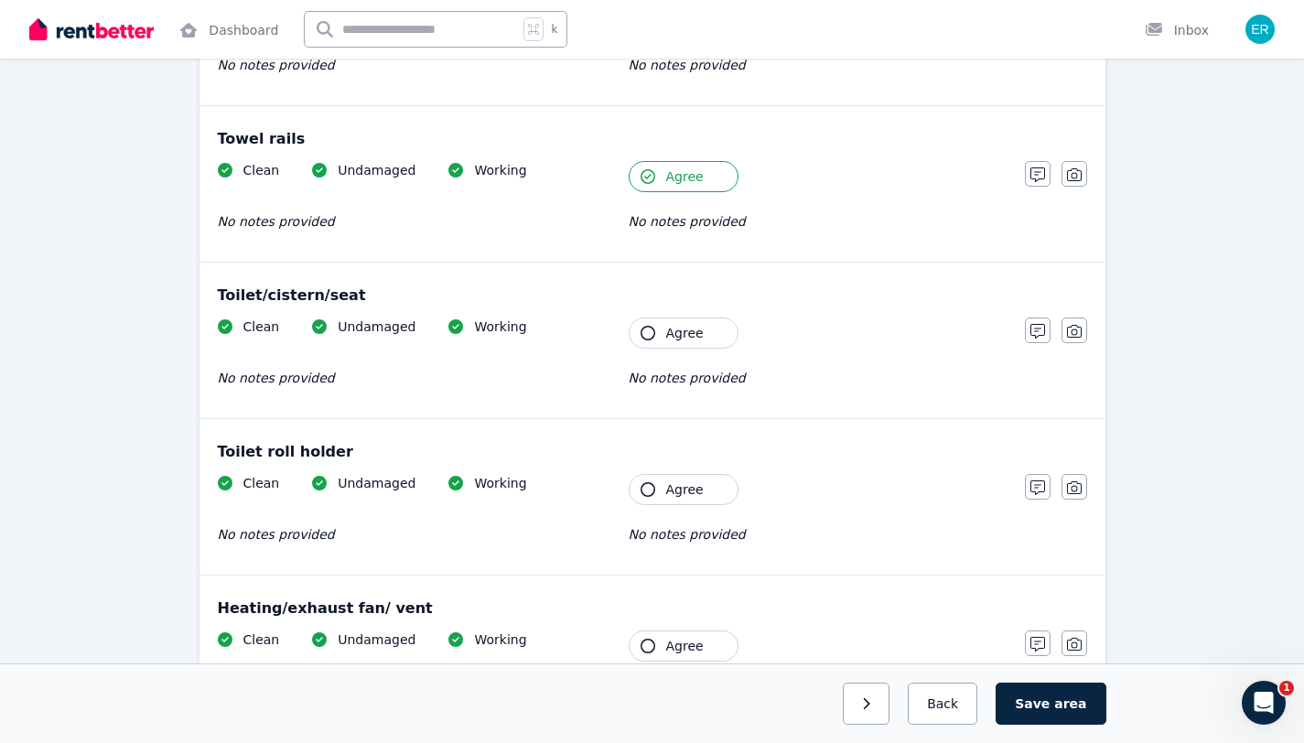
scroll to position [1898, 0]
click at [672, 318] on button "Agree" at bounding box center [683, 331] width 110 height 31
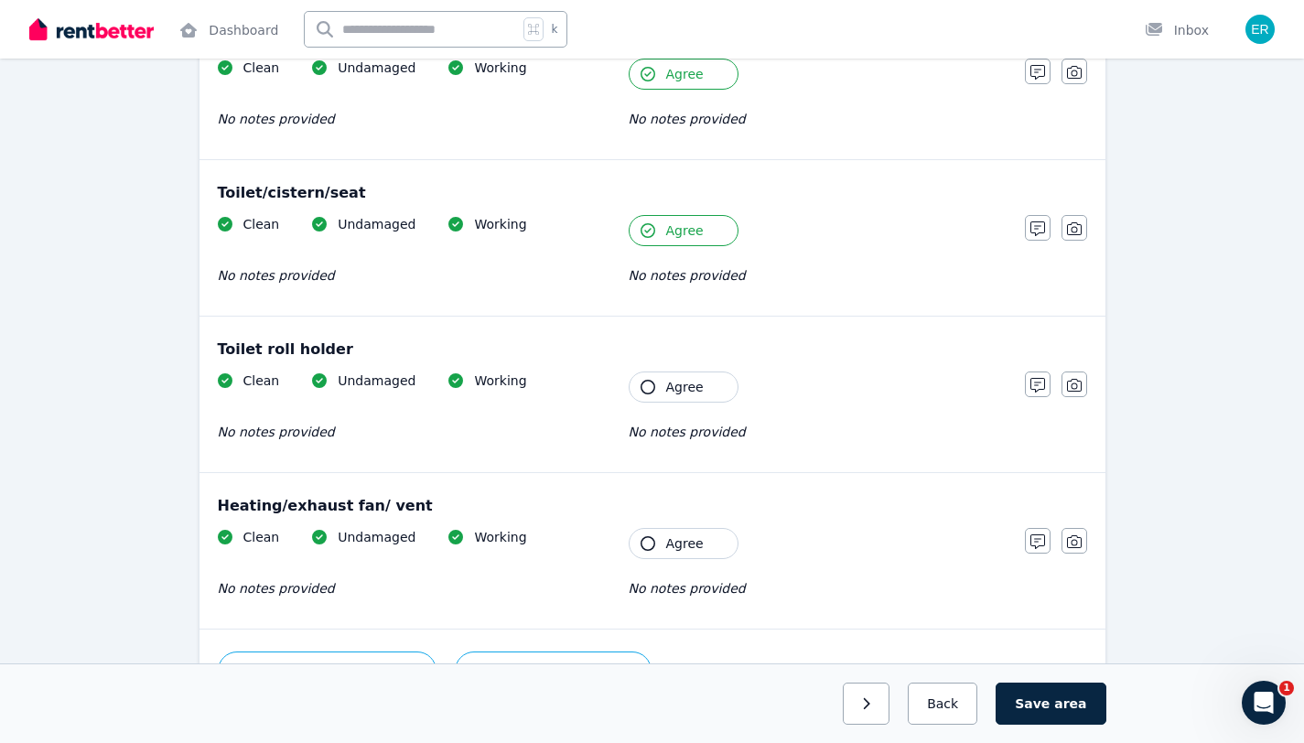
scroll to position [2020, 0]
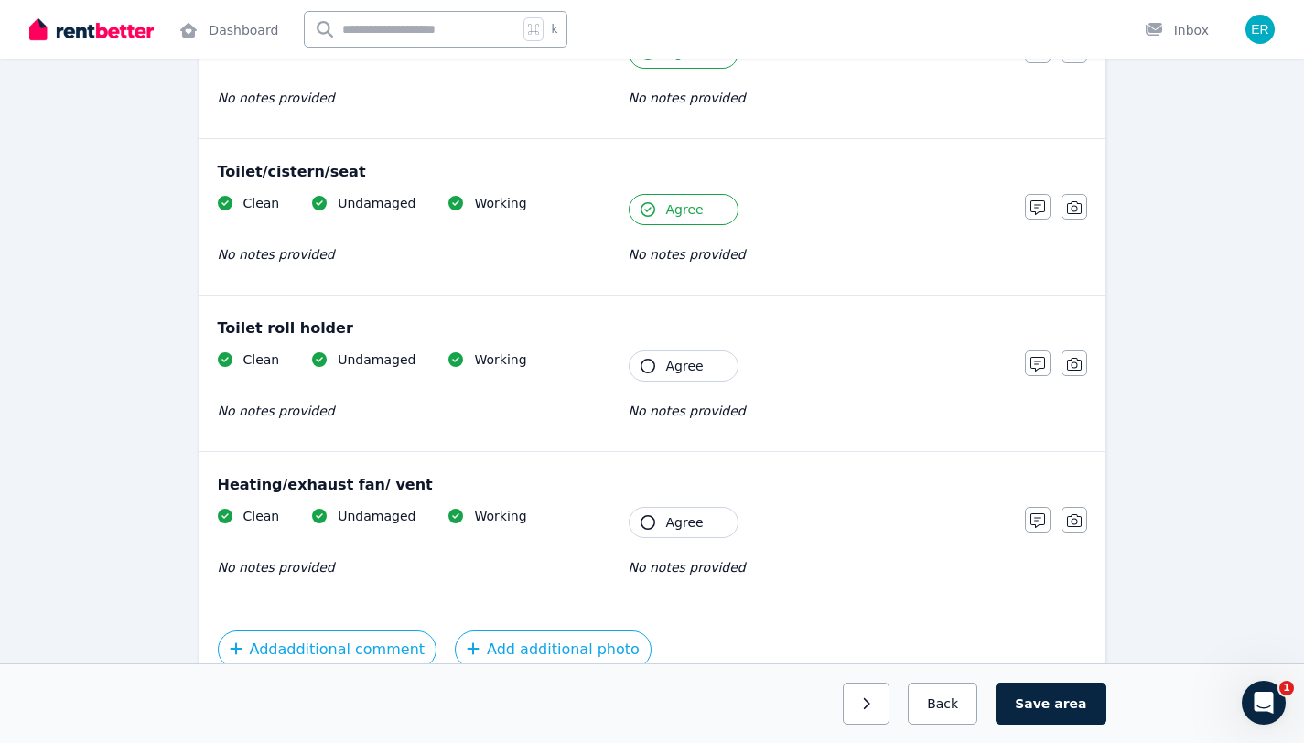
click at [671, 366] on span "Agree" at bounding box center [685, 366] width 38 height 18
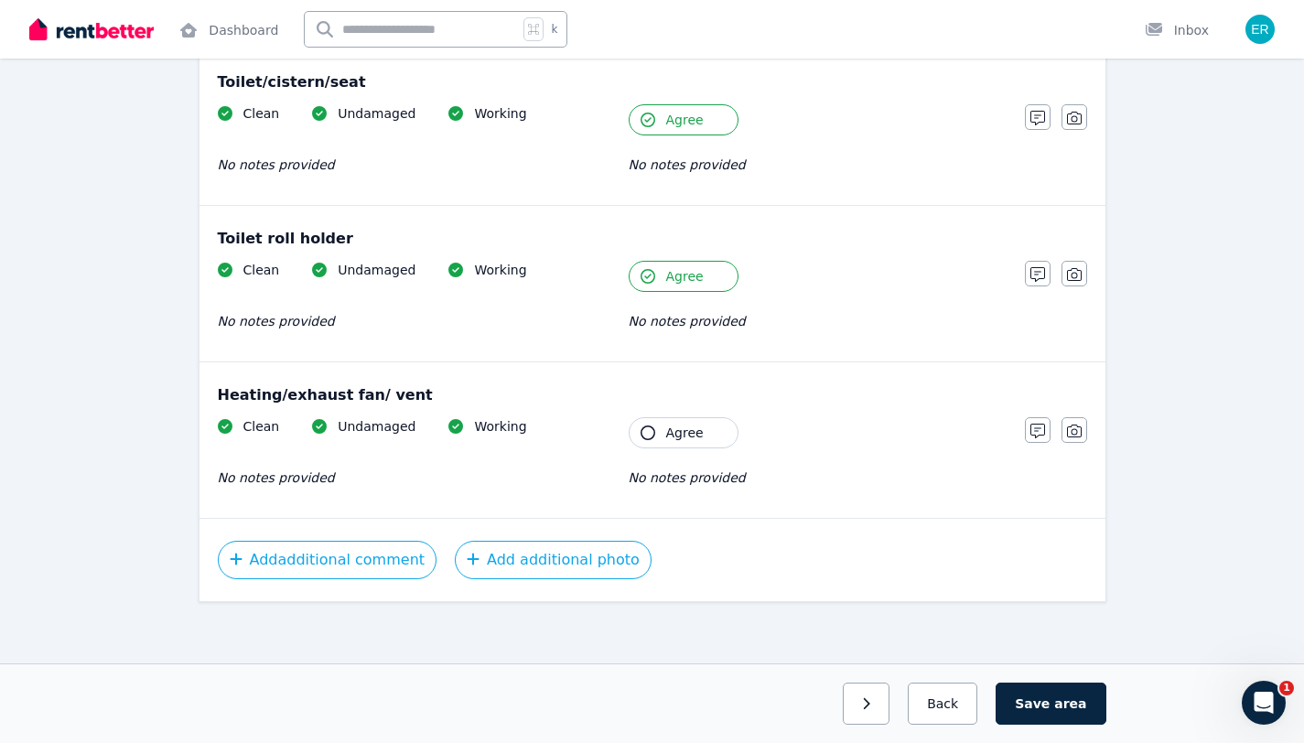
scroll to position [2114, 0]
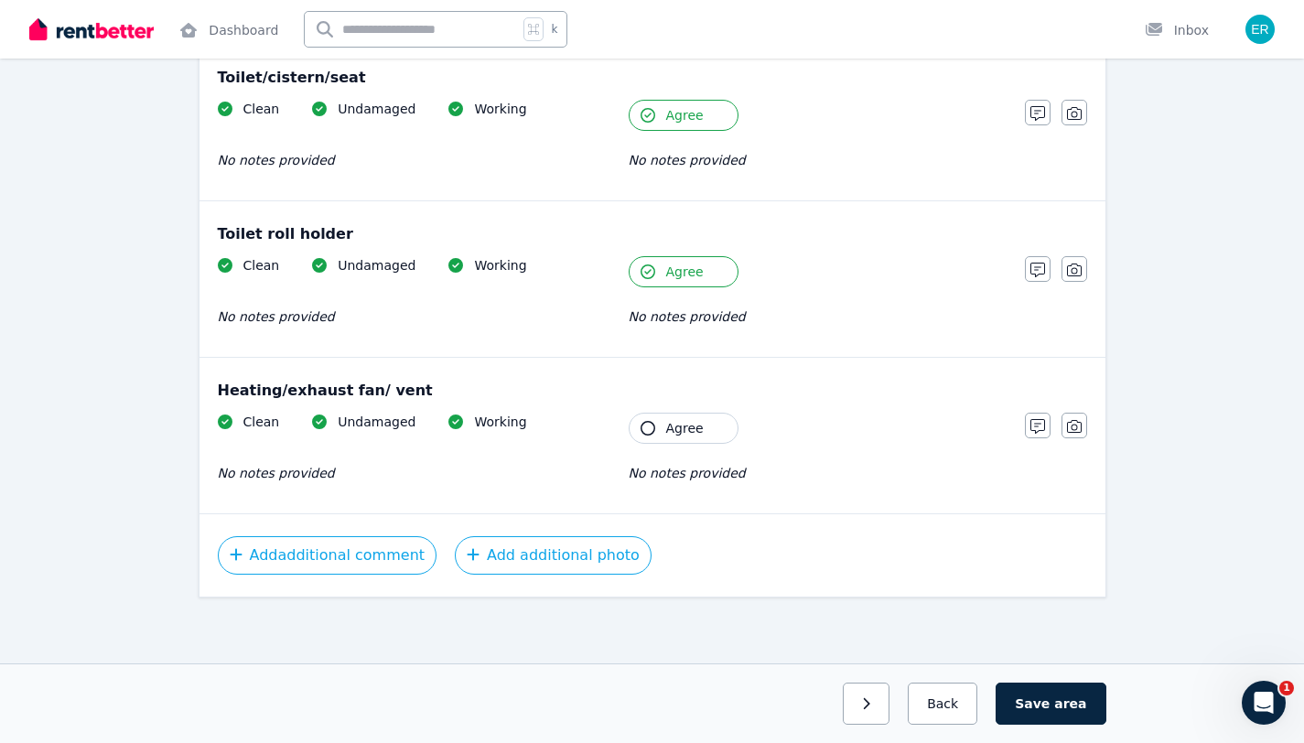
click at [692, 420] on span "Agree" at bounding box center [685, 428] width 38 height 18
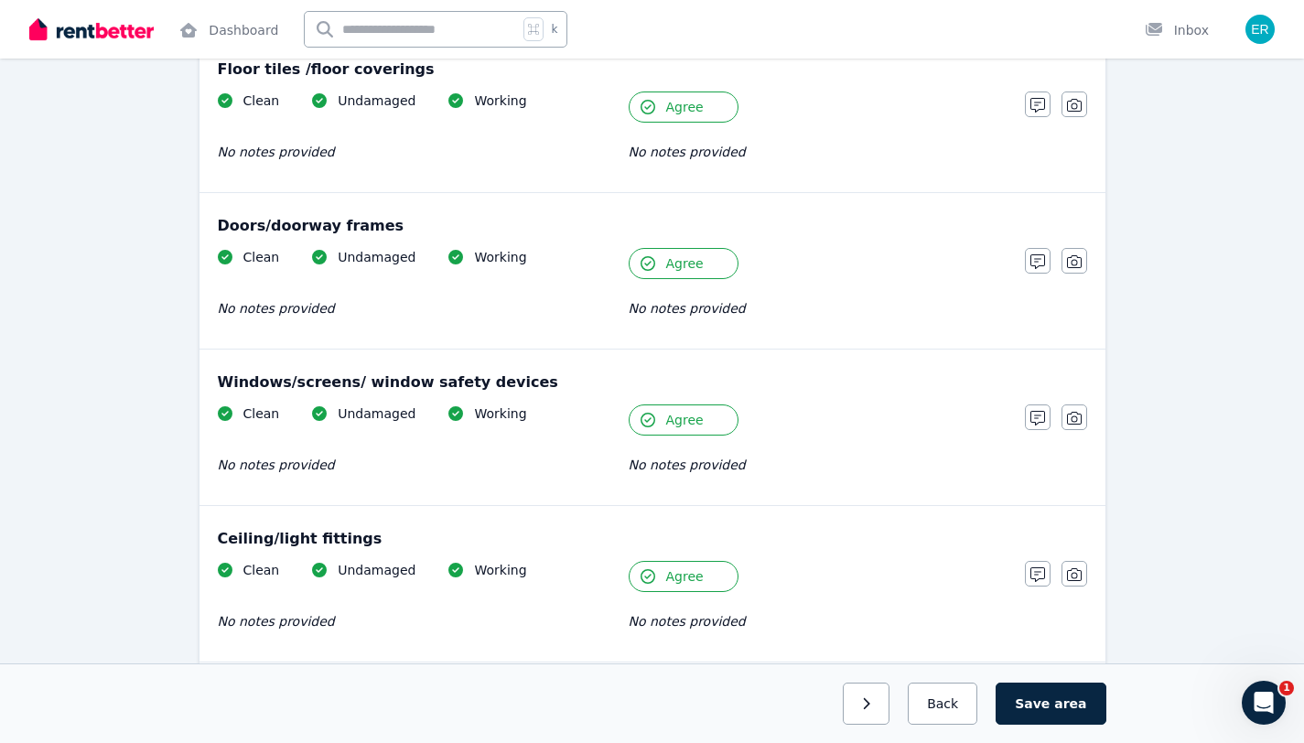
scroll to position [0, 0]
